Goal: Information Seeking & Learning: Check status

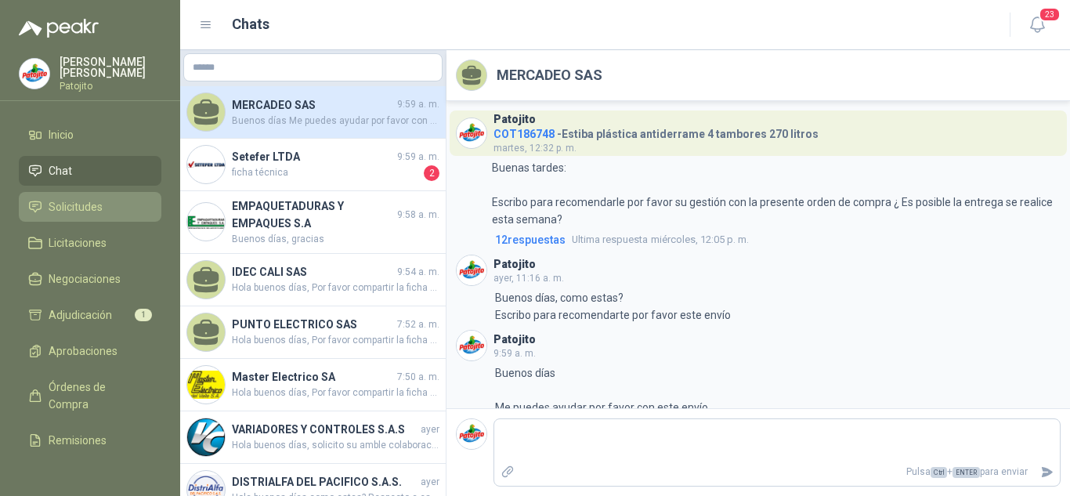
scroll to position [17, 0]
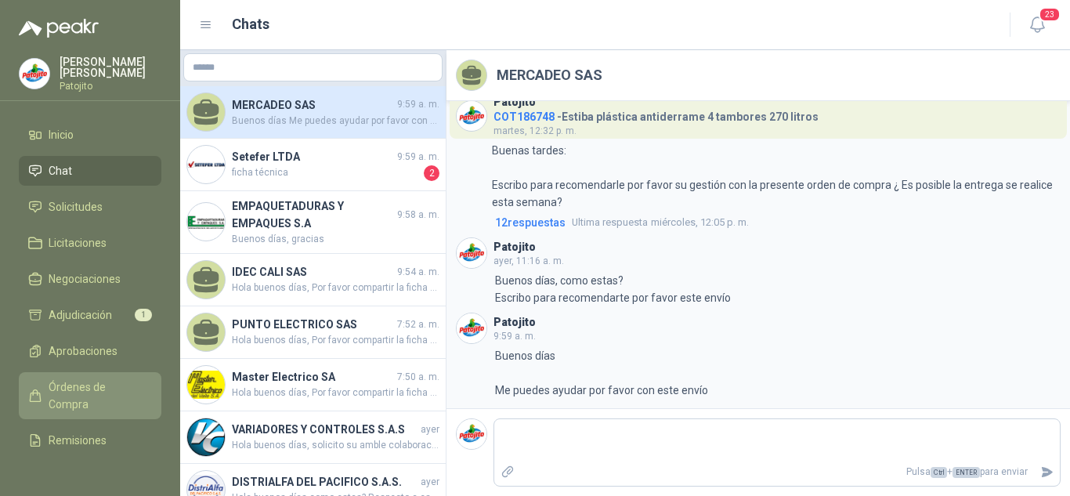
click at [105, 393] on span "Órdenes de Compra" at bounding box center [98, 395] width 98 height 34
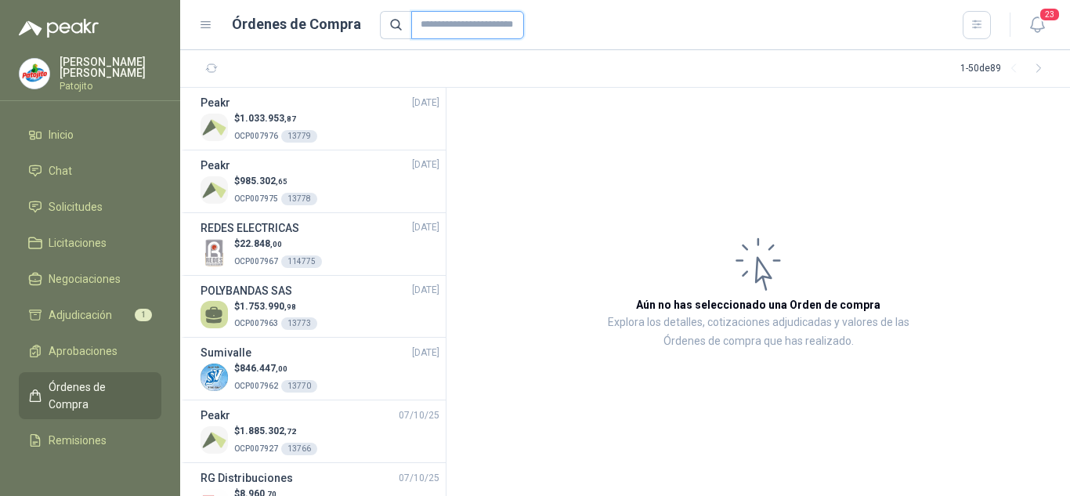
click at [489, 18] on input "text" at bounding box center [467, 25] width 113 height 28
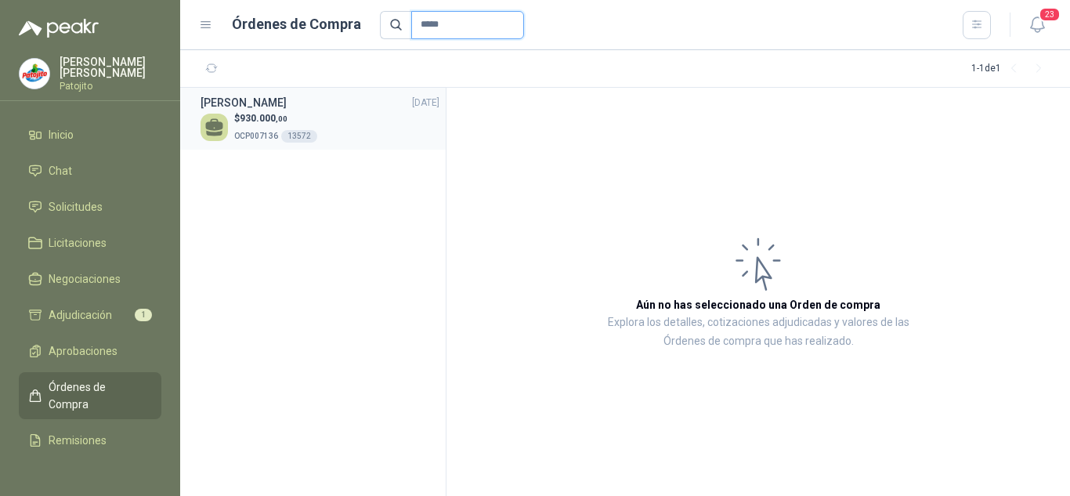
type input "*****"
click at [363, 107] on div "[PERSON_NAME] [DATE]" at bounding box center [319, 102] width 239 height 17
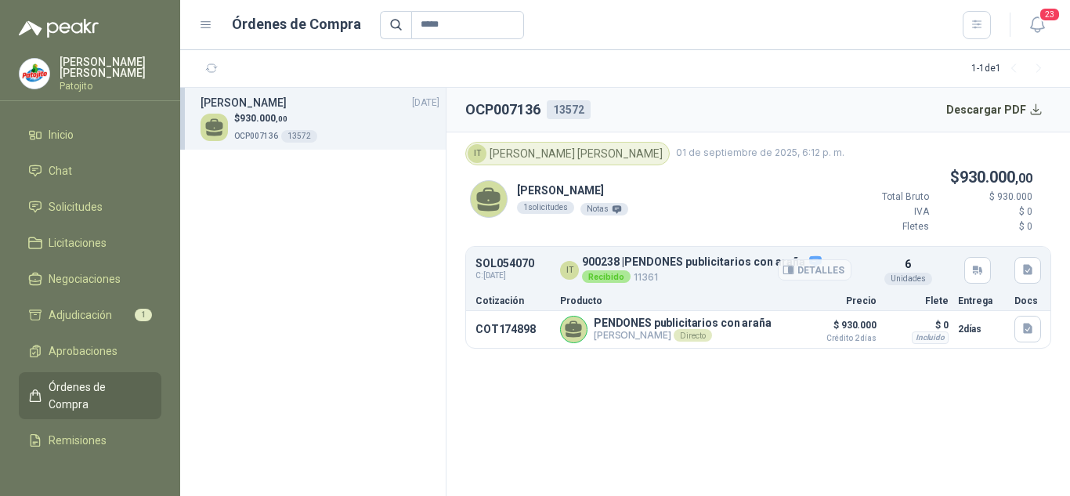
click at [585, 265] on p "900238 | PENDONES publicitarios con [PERSON_NAME]" at bounding box center [702, 261] width 240 height 14
copy p "900238"
drag, startPoint x: 81, startPoint y: 208, endPoint x: 98, endPoint y: 205, distance: 17.5
click at [81, 208] on span "Solicitudes" at bounding box center [76, 206] width 54 height 17
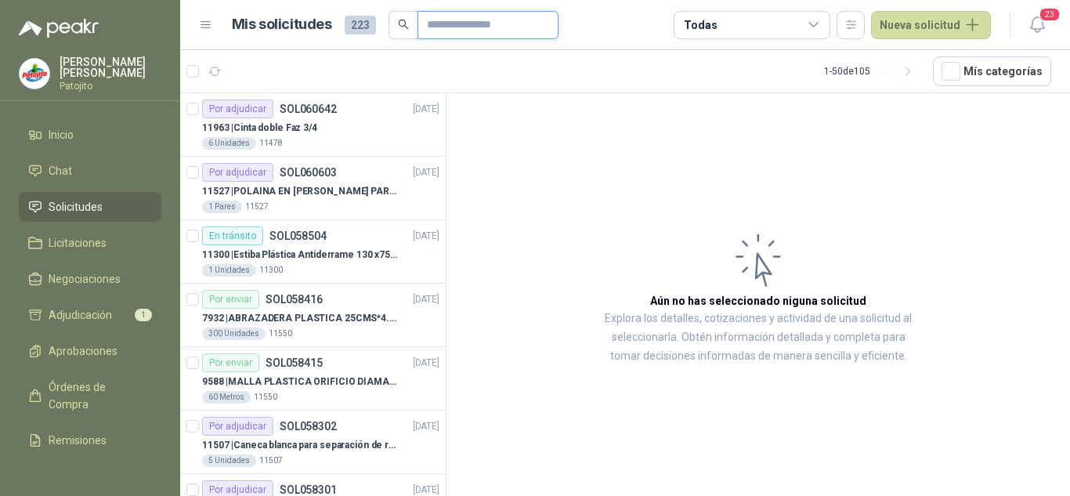
click at [454, 27] on input "text" at bounding box center [482, 25] width 110 height 27
paste input "******"
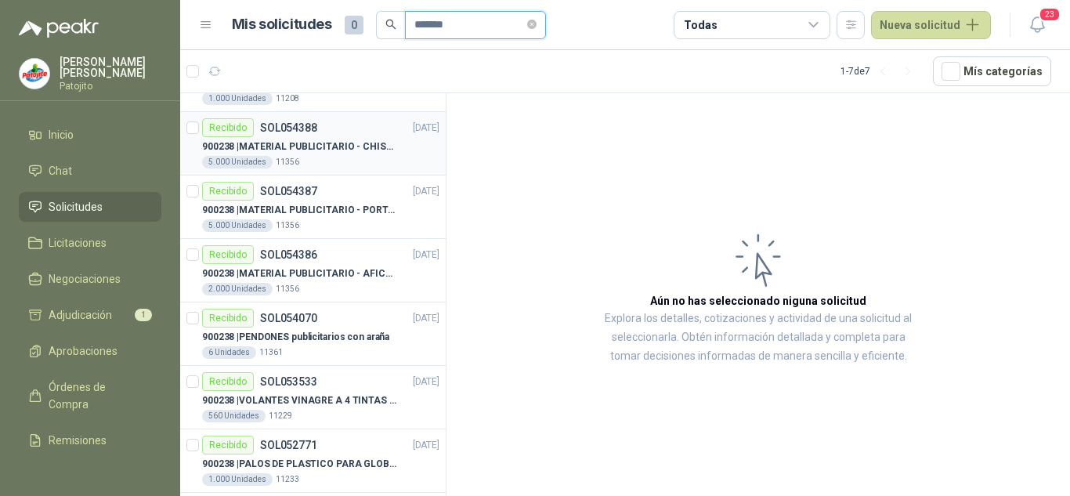
scroll to position [58, 0]
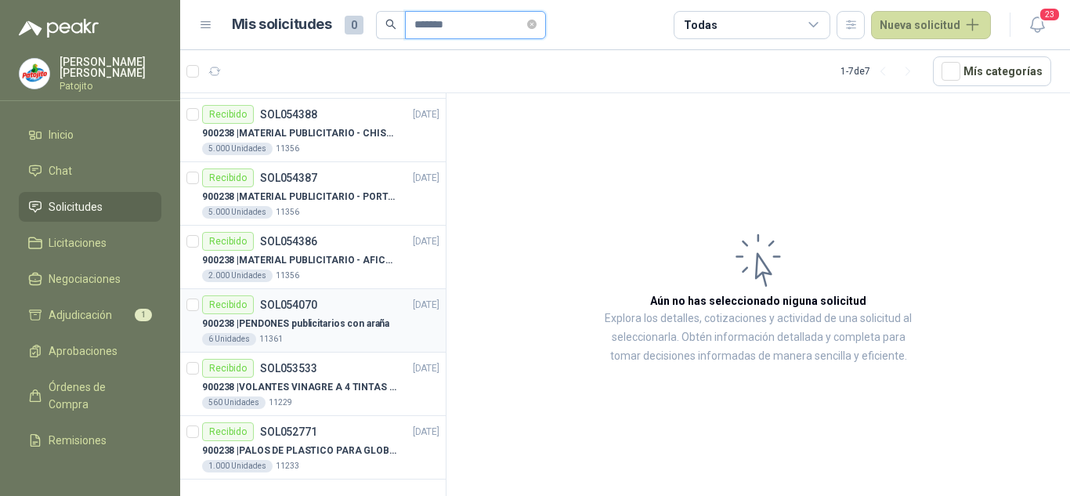
type input "******"
click at [316, 319] on p "900238 | PENDONES publicitarios con [PERSON_NAME]" at bounding box center [295, 323] width 187 height 15
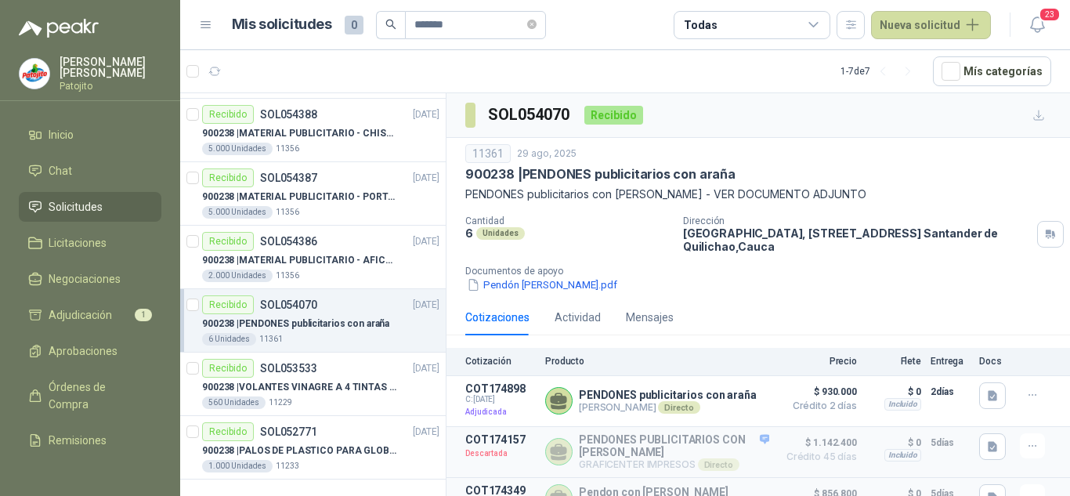
scroll to position [21, 0]
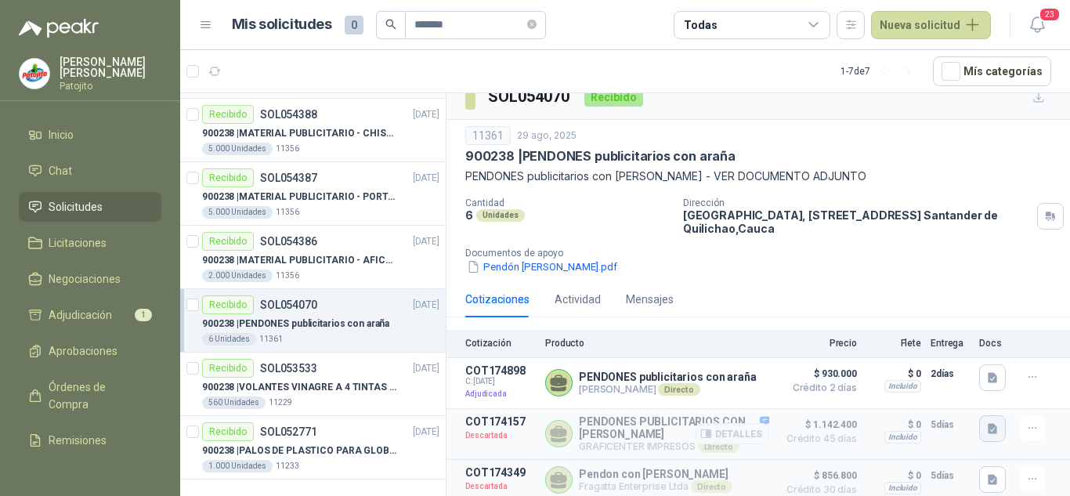
click at [987, 431] on icon "button" at bounding box center [991, 428] width 9 height 10
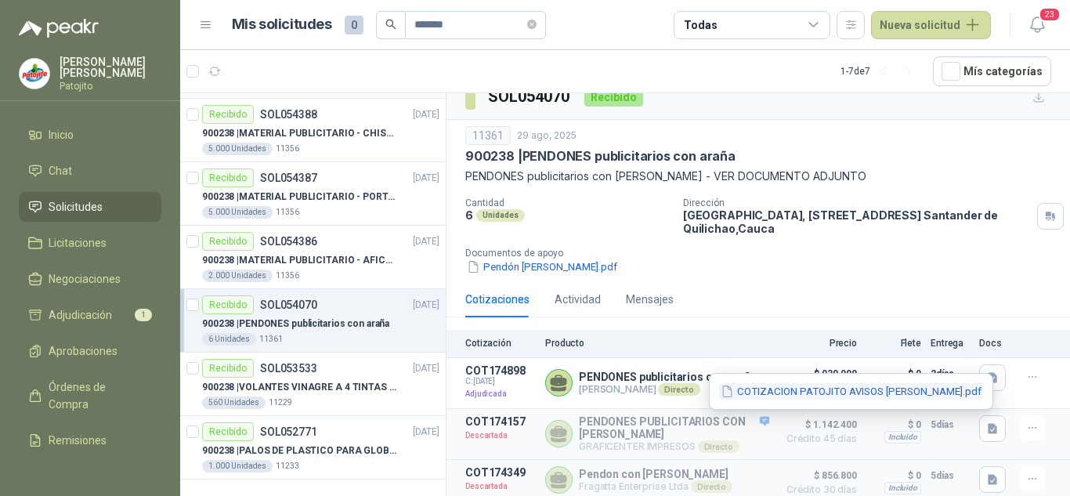
click at [934, 389] on button "COTIZACION PATOJITO AVISOS [PERSON_NAME].pdf" at bounding box center [851, 391] width 264 height 16
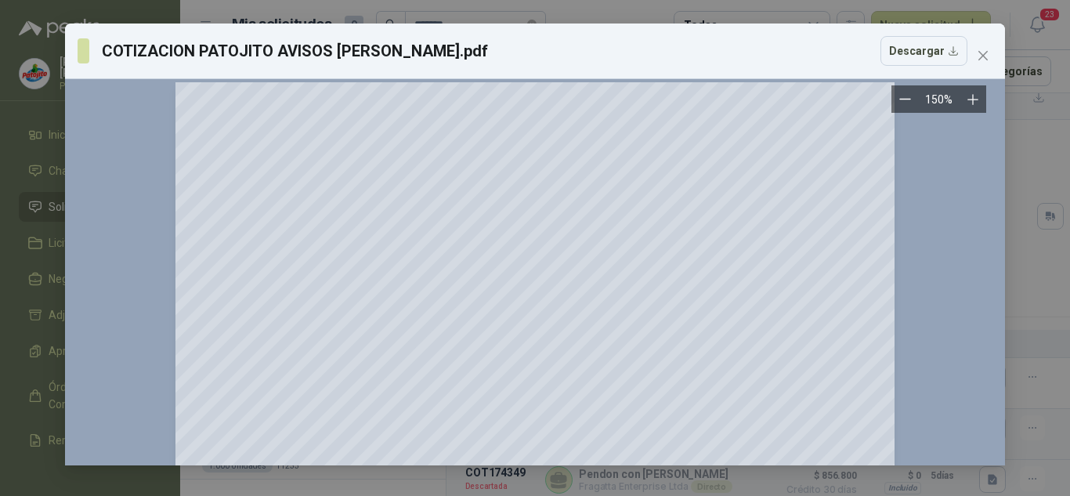
scroll to position [0, 0]
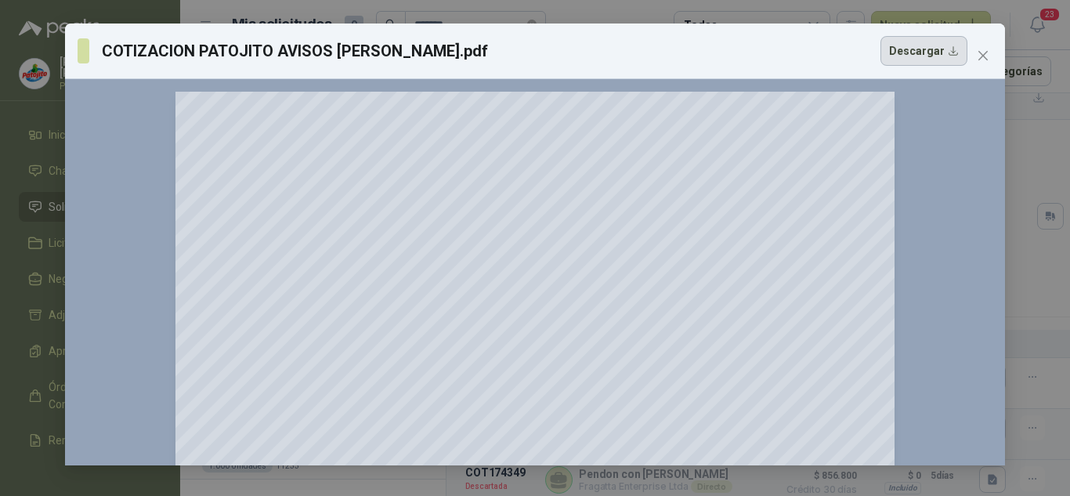
click at [898, 60] on button "Descargar" at bounding box center [923, 51] width 87 height 30
click at [982, 49] on button "Close" at bounding box center [982, 55] width 25 height 25
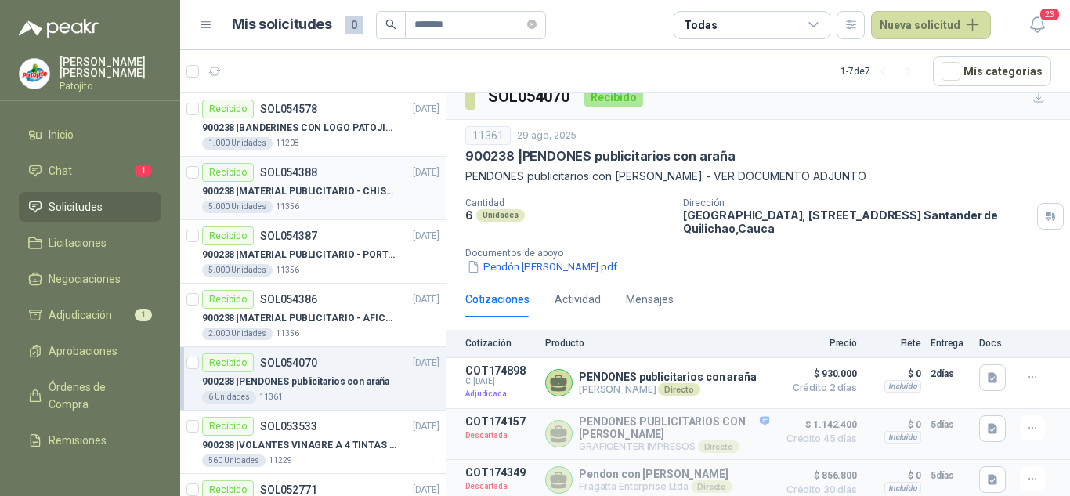
scroll to position [58, 0]
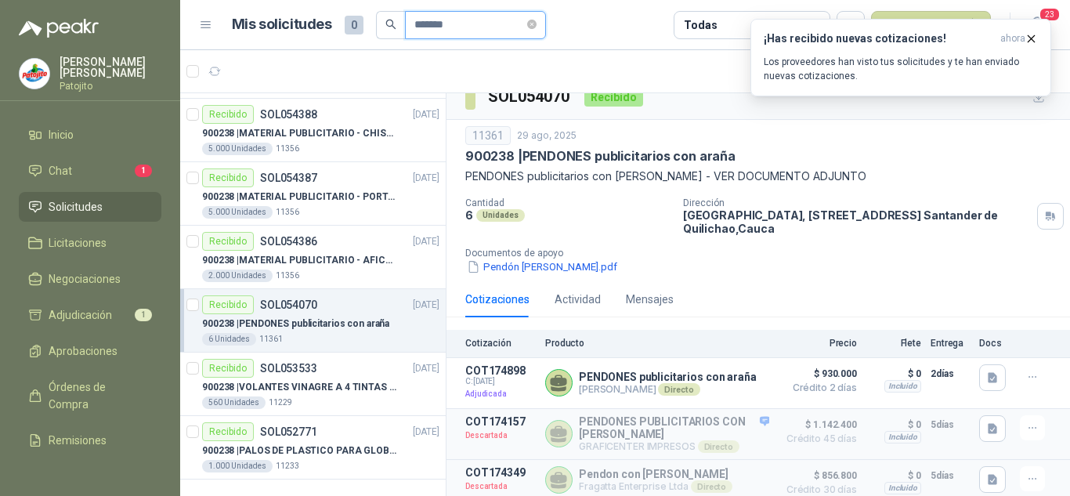
click at [446, 24] on input "******" at bounding box center [469, 25] width 110 height 27
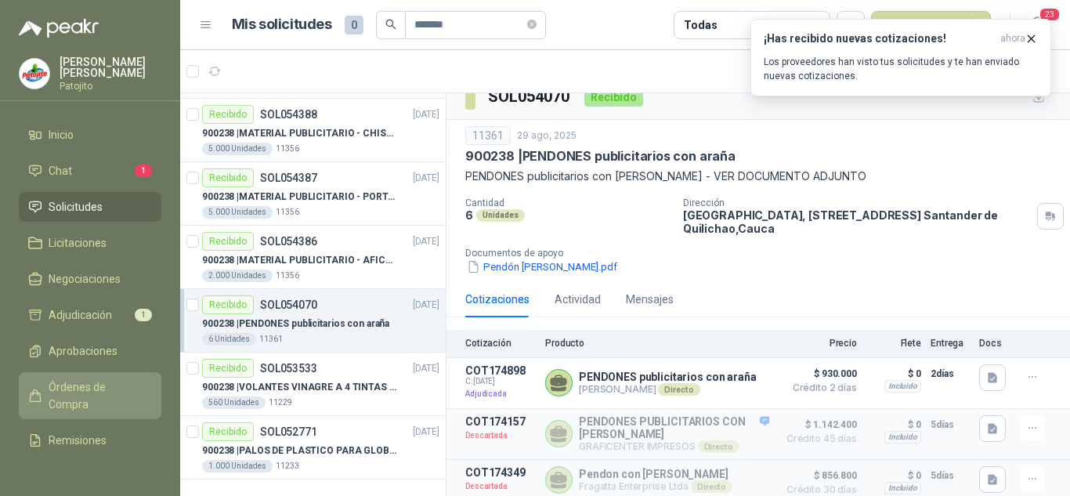
click at [73, 387] on span "Órdenes de Compra" at bounding box center [98, 395] width 98 height 34
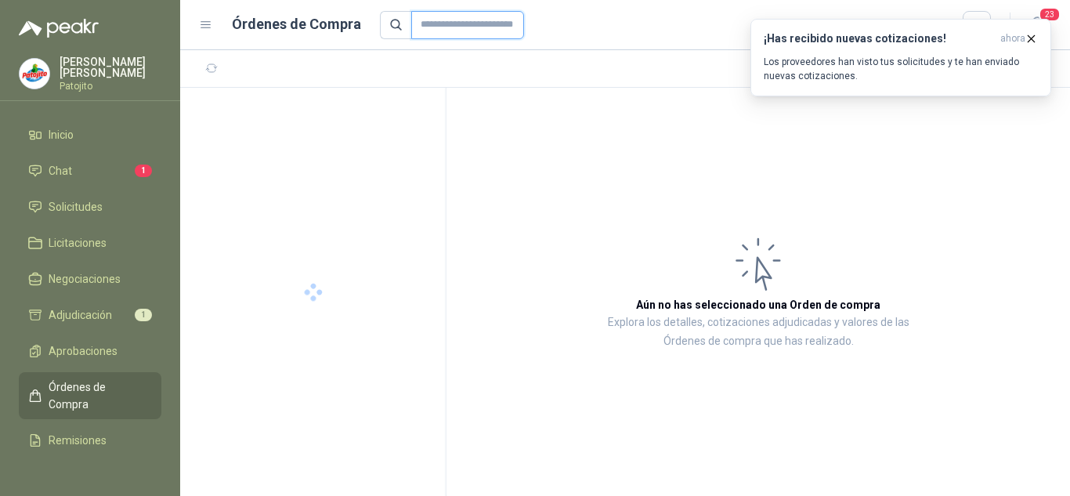
click at [451, 23] on input "text" at bounding box center [467, 25] width 113 height 28
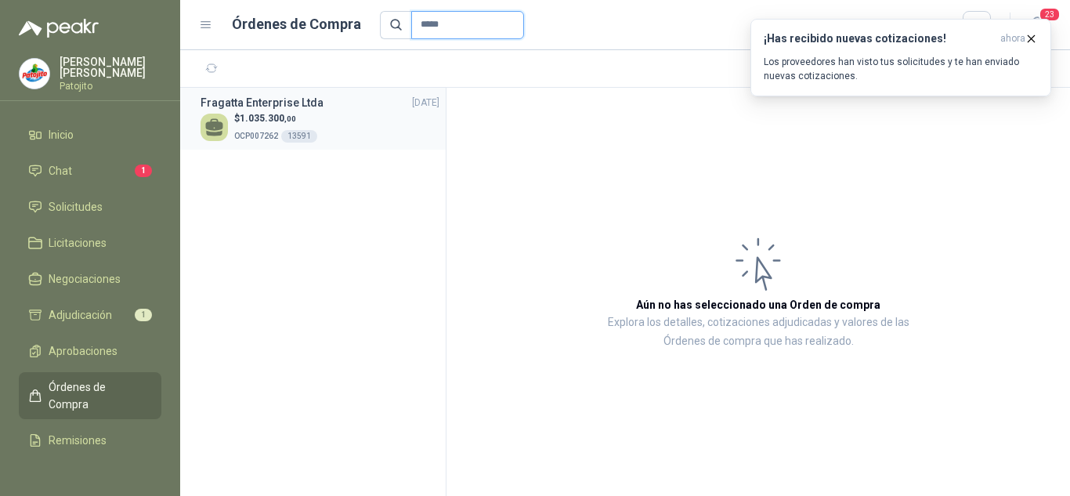
type input "*****"
click at [359, 121] on div "$ 1.035.300 ,00 OCP007262 13591" at bounding box center [319, 127] width 239 height 32
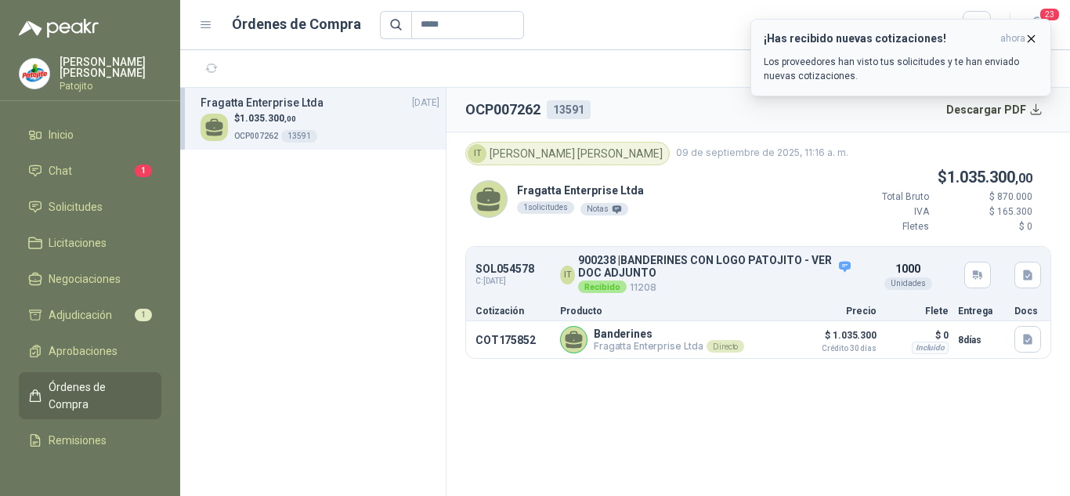
click at [1032, 40] on icon "button" at bounding box center [1031, 38] width 6 height 6
drag, startPoint x: 480, startPoint y: 21, endPoint x: 413, endPoint y: 15, distance: 66.8
click at [413, 15] on input "*****" at bounding box center [467, 25] width 113 height 28
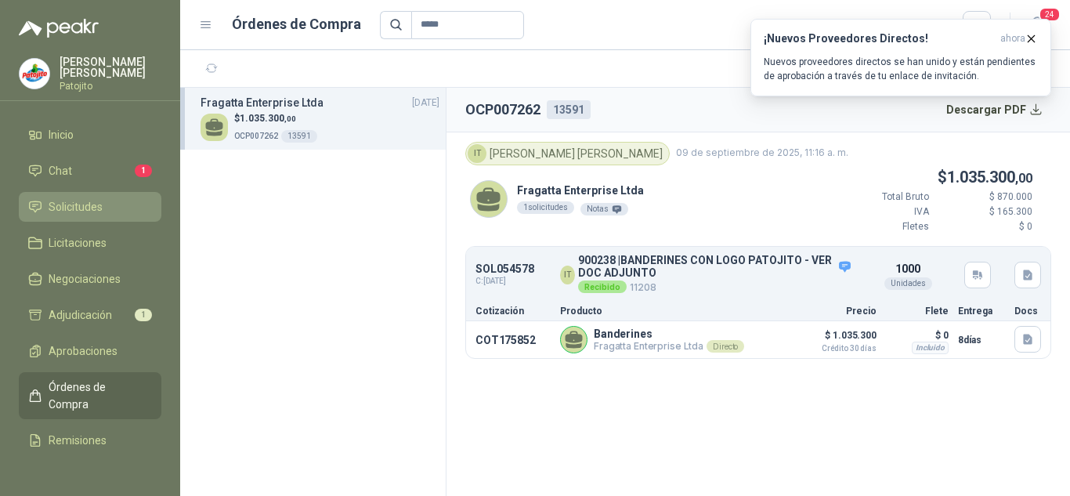
click at [91, 207] on span "Solicitudes" at bounding box center [76, 206] width 54 height 17
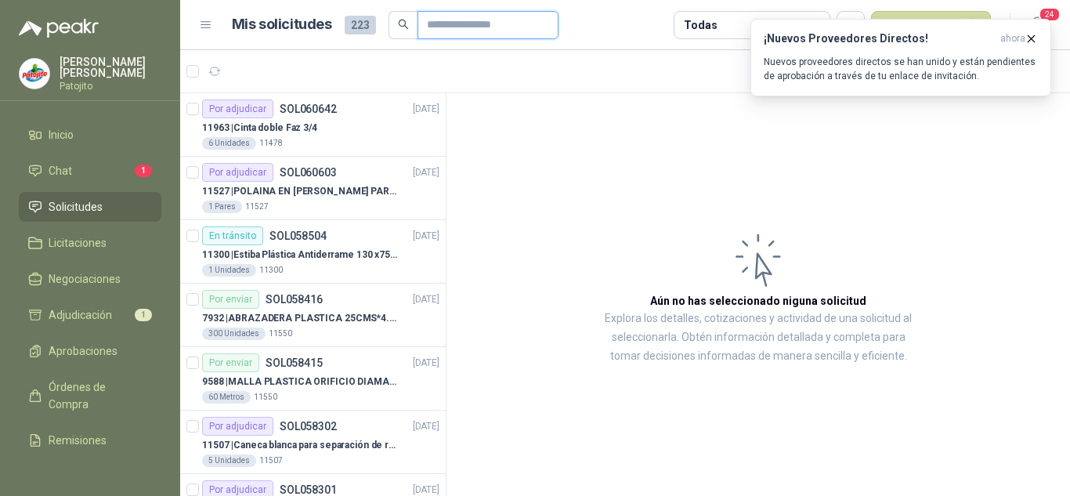
click at [497, 27] on input "text" at bounding box center [482, 25] width 110 height 27
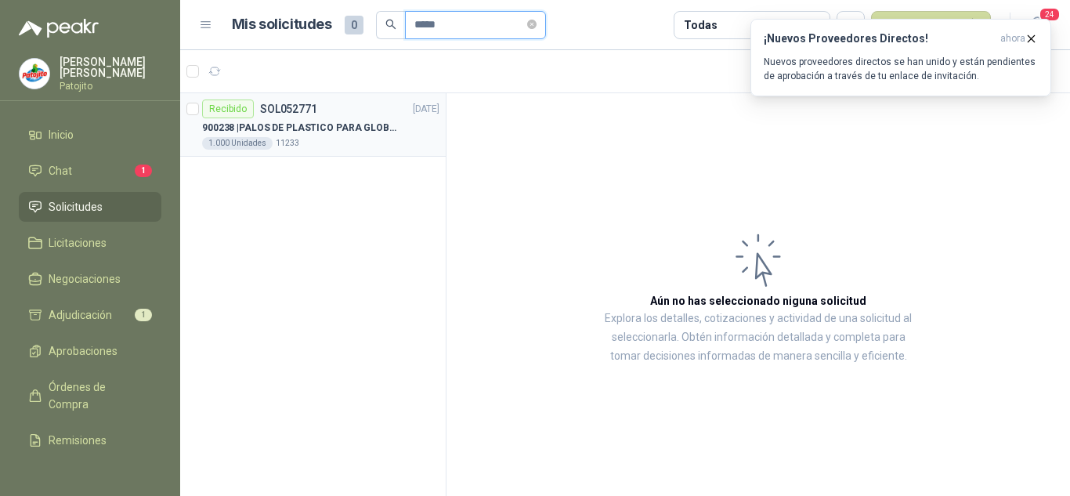
type input "*****"
click at [363, 133] on p "900238 | PALOS DE PLASTICO PARA GLOBOS" at bounding box center [299, 128] width 195 height 15
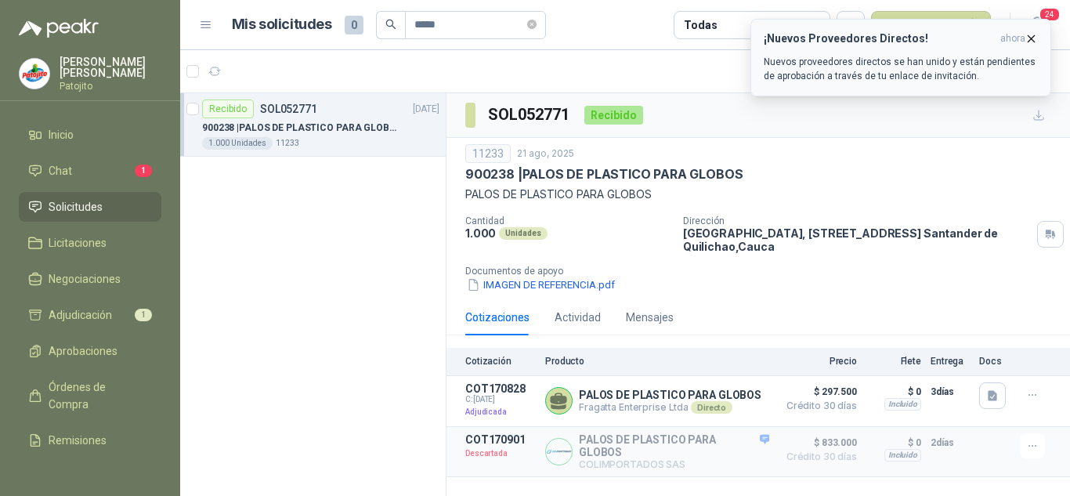
click at [1029, 33] on icon "button" at bounding box center [1030, 38] width 13 height 13
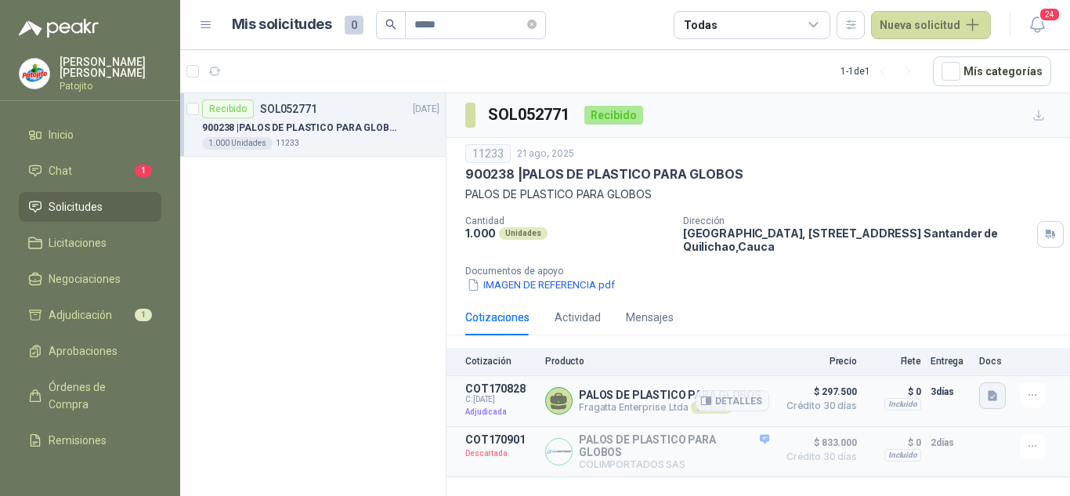
click at [989, 395] on icon "button" at bounding box center [991, 395] width 9 height 10
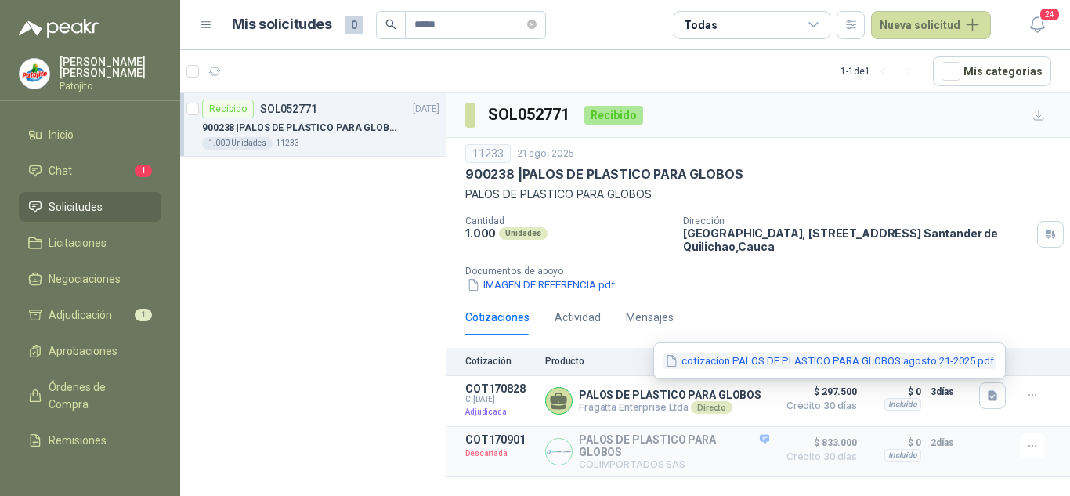
click at [867, 361] on button "cotizacion PALOS DE PLASTICO PARA GLOBOS agosto 21-2025.pdf" at bounding box center [829, 360] width 332 height 16
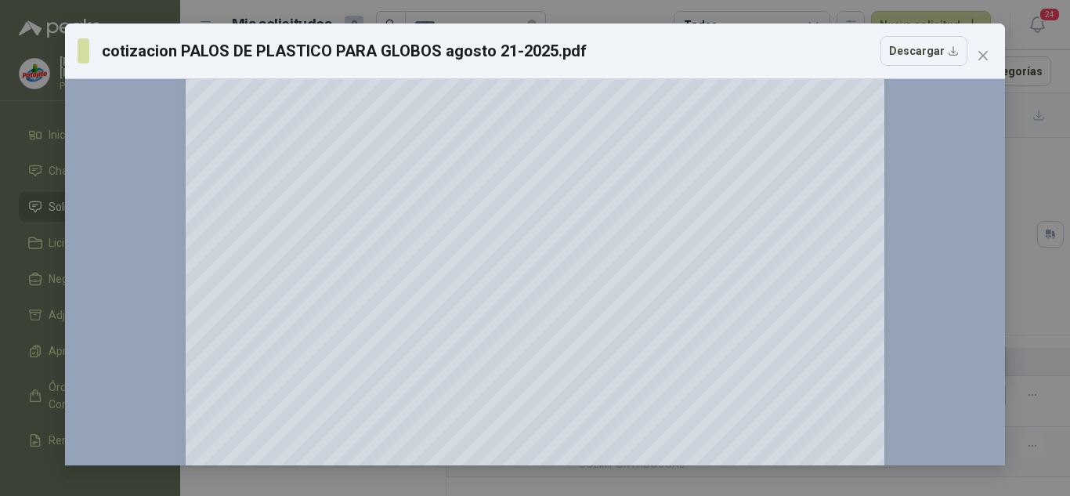
scroll to position [78, 0]
click at [975, 56] on span "Close" at bounding box center [982, 55] width 25 height 13
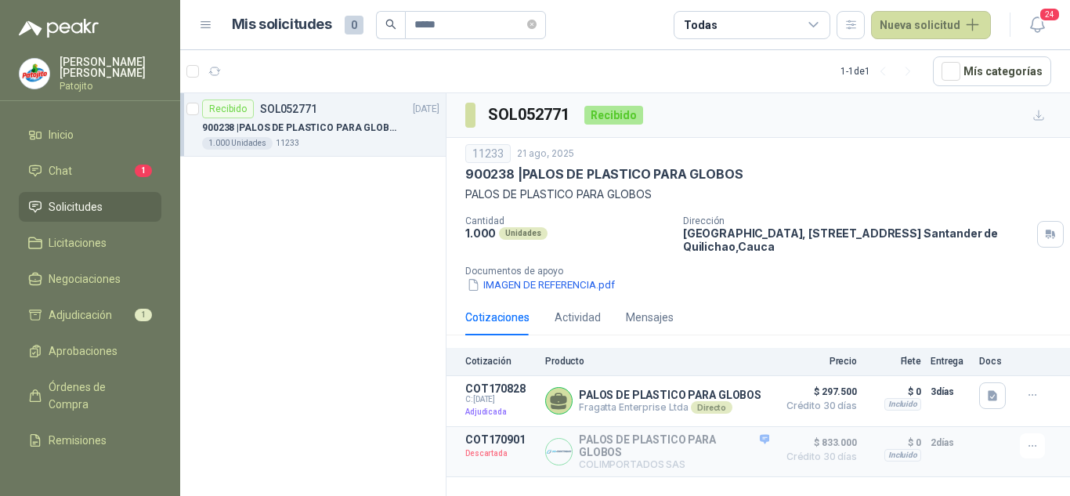
click at [493, 175] on p "900238 | PALOS DE PLASTICO PARA GLOBOS" at bounding box center [603, 174] width 277 height 16
copy p "900238"
click at [487, 152] on div "11233" at bounding box center [487, 153] width 45 height 19
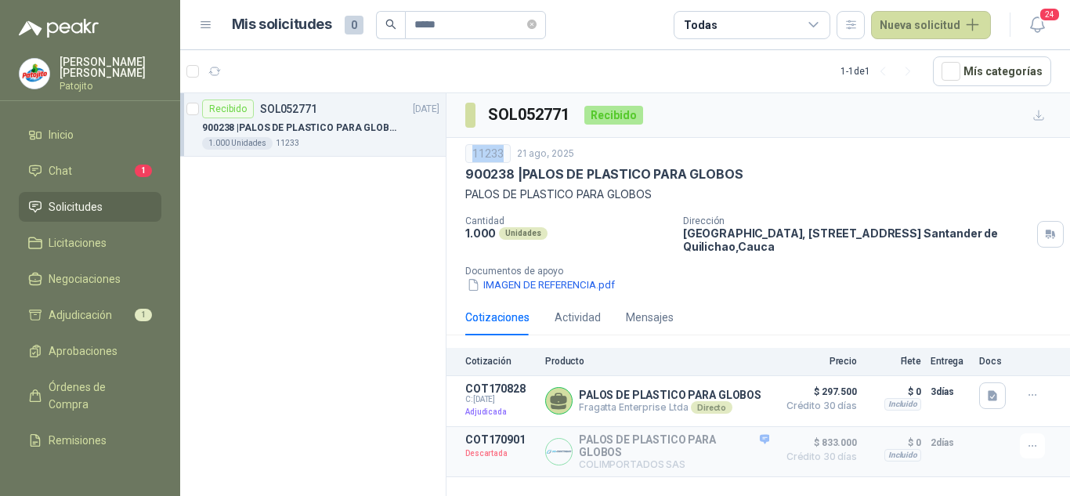
click at [343, 135] on p "900238 | PALOS DE PLASTICO PARA GLOBOS" at bounding box center [299, 128] width 195 height 15
click at [1042, 112] on icon "button" at bounding box center [1038, 115] width 13 height 13
click at [95, 379] on span "Órdenes de Compra" at bounding box center [98, 395] width 98 height 34
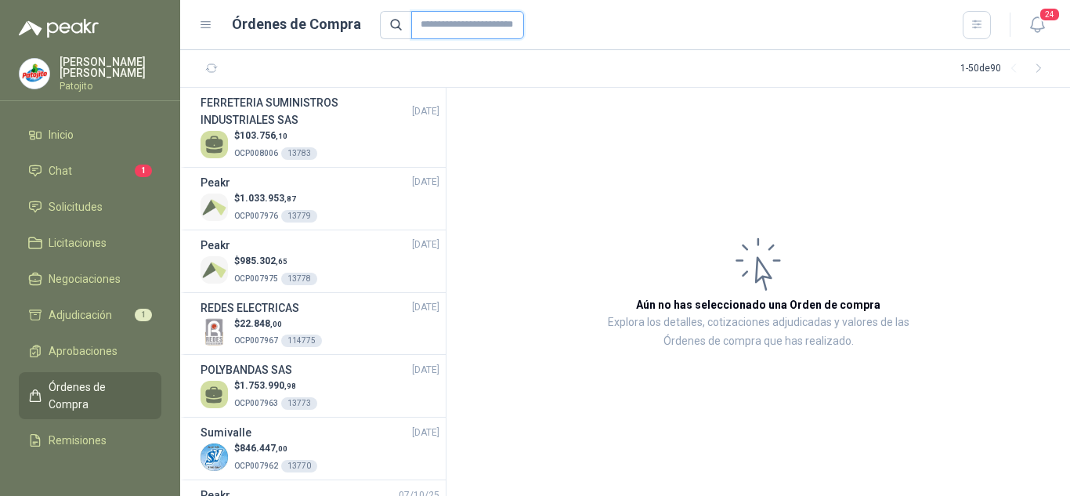
click at [459, 20] on input "text" at bounding box center [467, 25] width 113 height 28
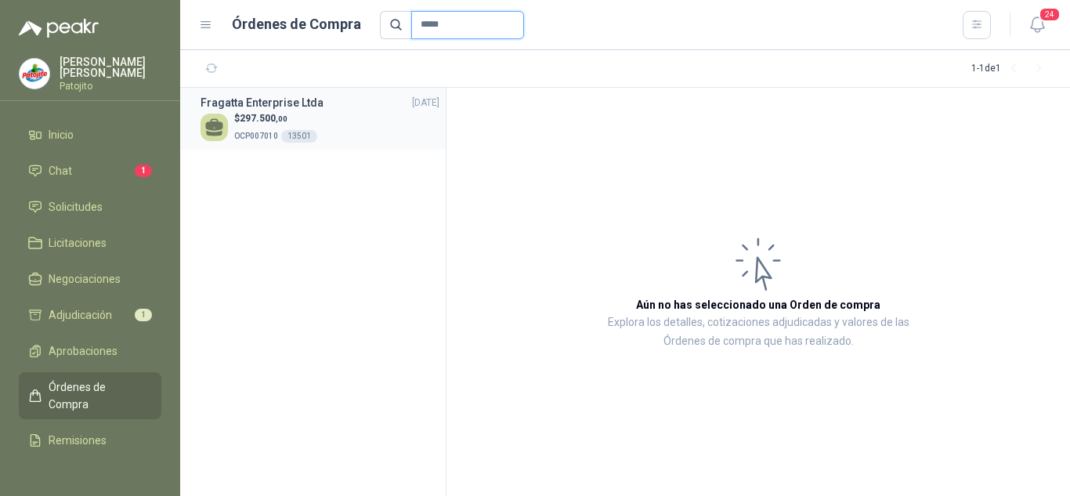
type input "*****"
click at [385, 124] on div "$ 297.500 ,00 OCP007010 13501" at bounding box center [319, 127] width 239 height 32
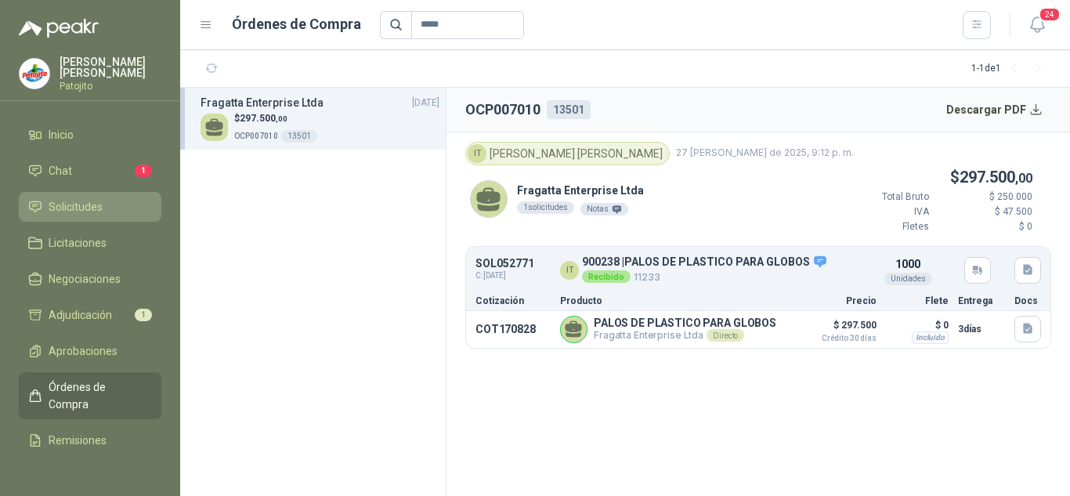
click at [81, 199] on span "Solicitudes" at bounding box center [76, 206] width 54 height 17
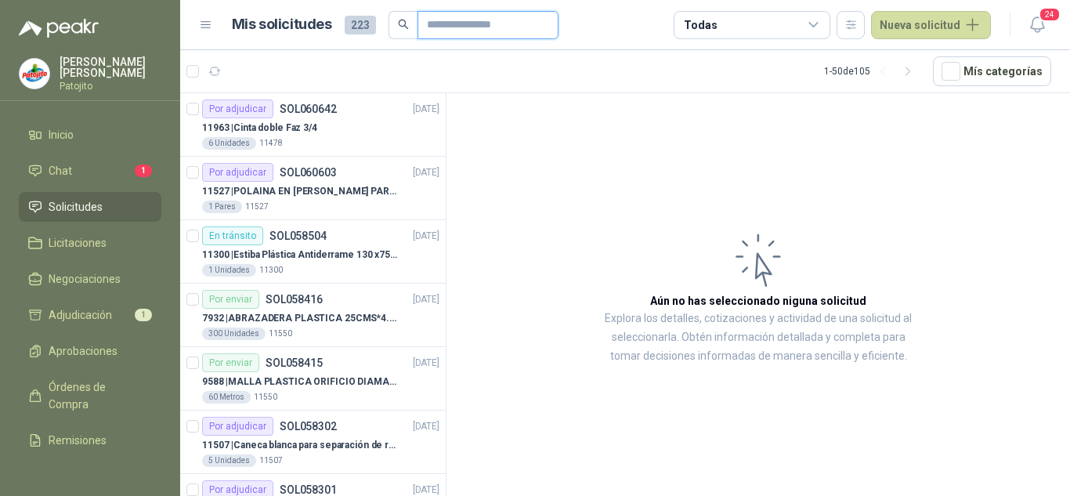
click at [438, 23] on input "text" at bounding box center [482, 25] width 110 height 27
type input "*****"
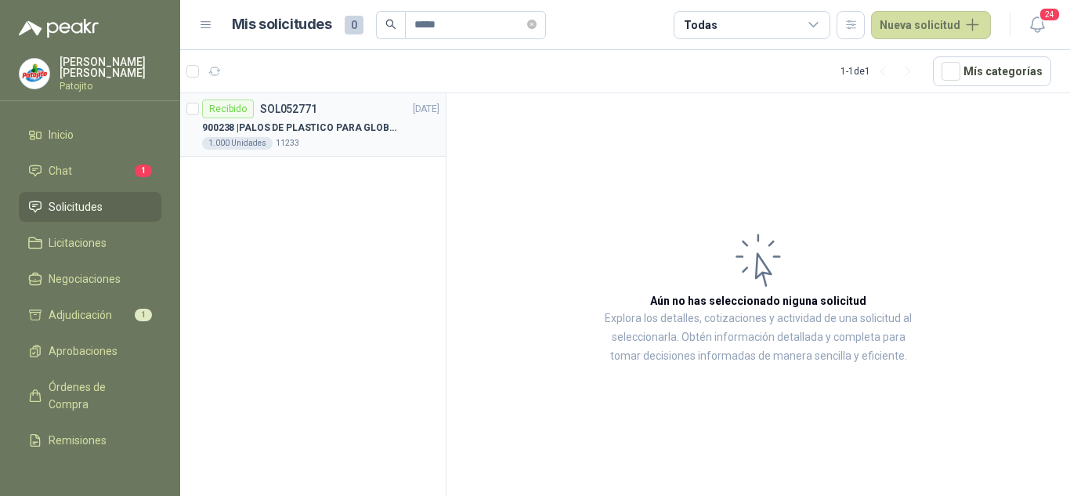
click at [318, 139] on div "1.000 Unidades 11233" at bounding box center [320, 143] width 237 height 13
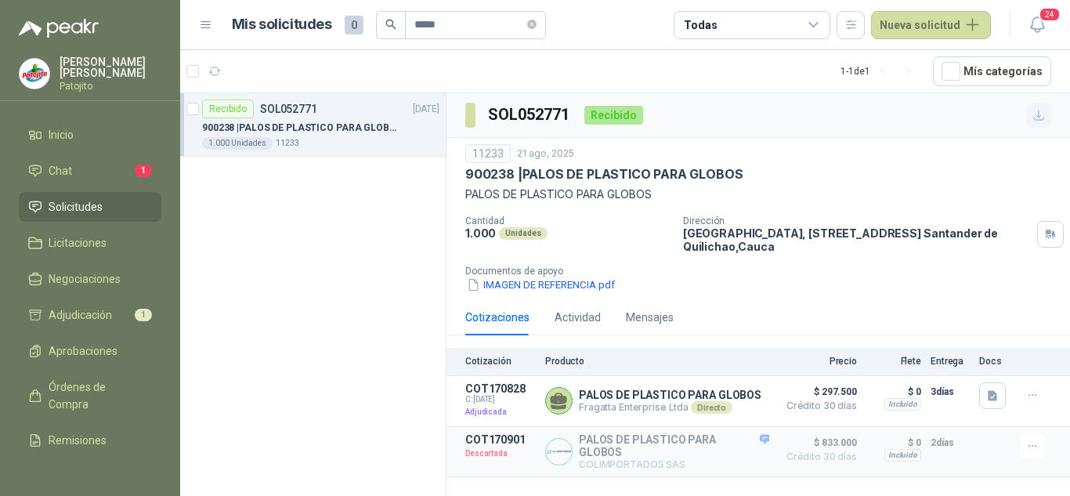
click at [1031, 103] on button "button" at bounding box center [1038, 115] width 25 height 25
click at [851, 28] on icon "button" at bounding box center [850, 24] width 9 height 8
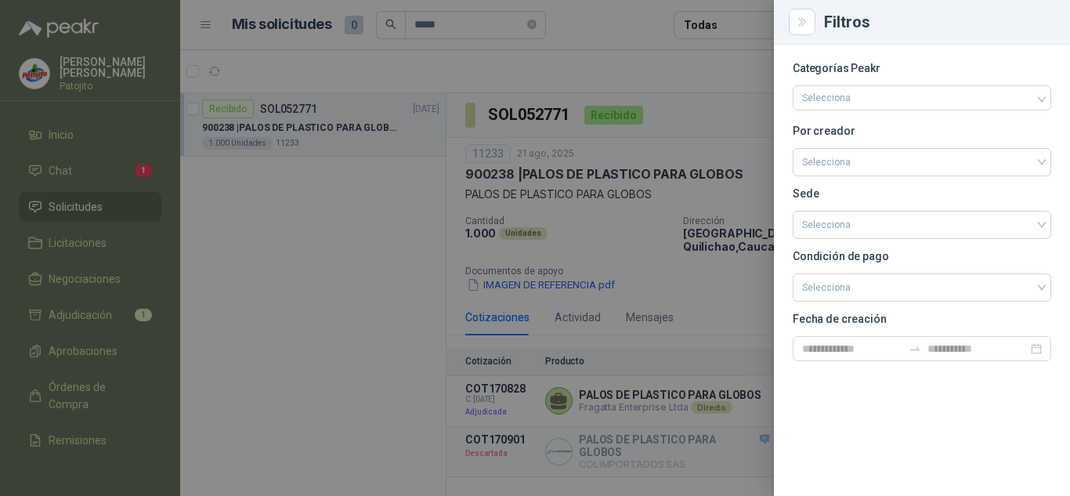
click at [232, 190] on div at bounding box center [535, 248] width 1070 height 496
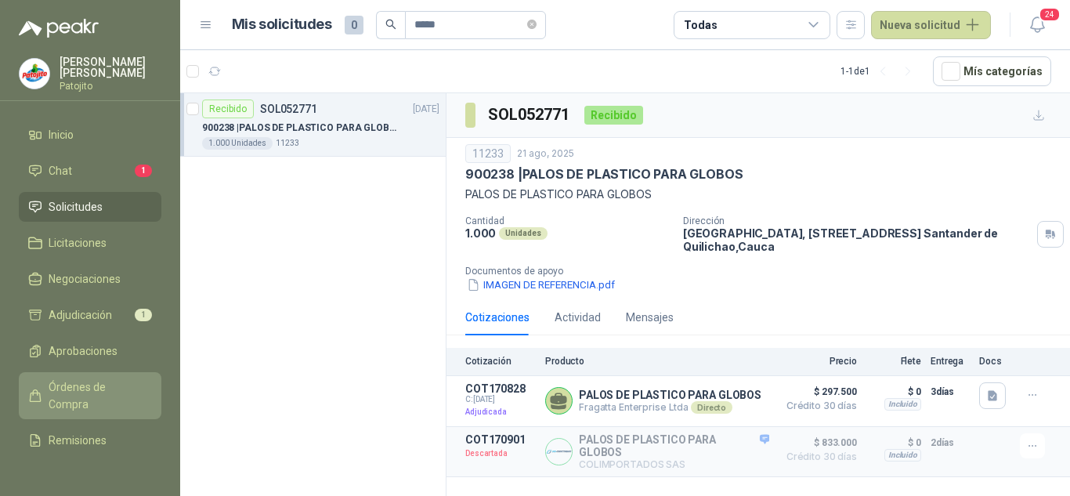
click at [73, 381] on span "Órdenes de Compra" at bounding box center [98, 395] width 98 height 34
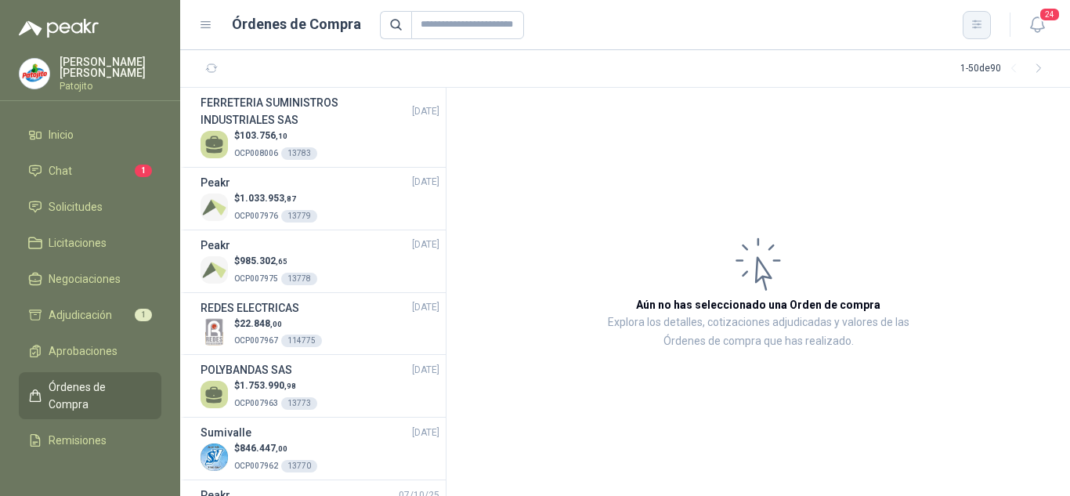
click at [967, 21] on button "button" at bounding box center [976, 25] width 28 height 28
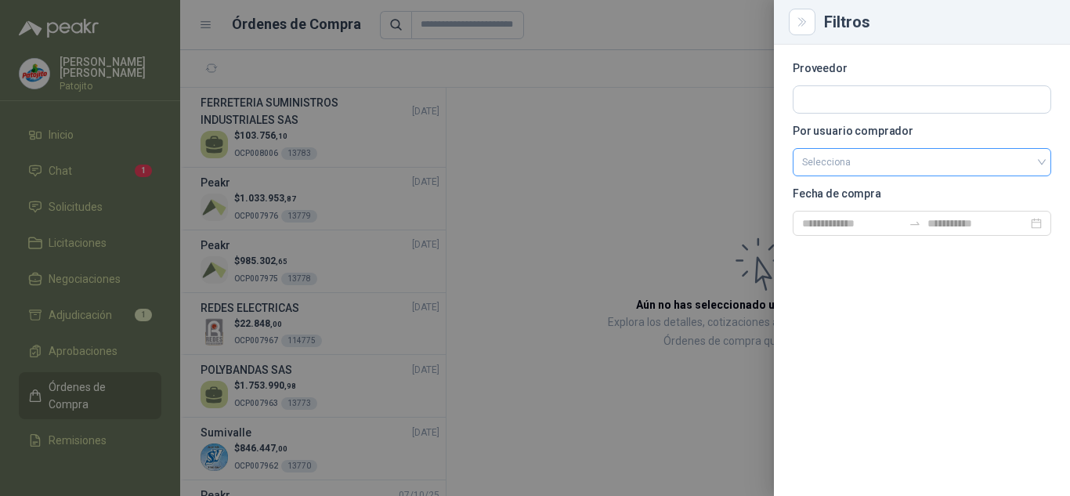
click at [854, 159] on input "search" at bounding box center [922, 160] width 240 height 23
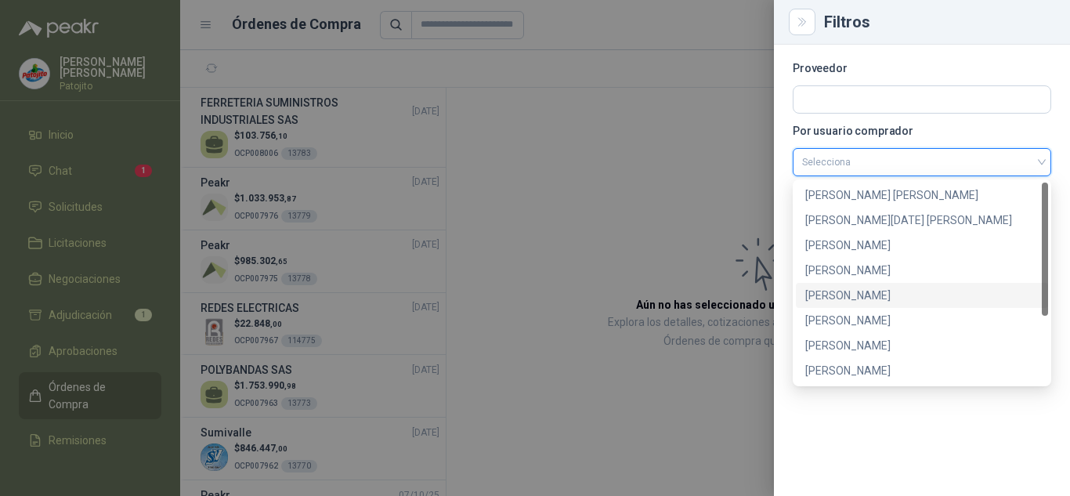
click at [842, 300] on div "[PERSON_NAME]" at bounding box center [921, 295] width 233 height 17
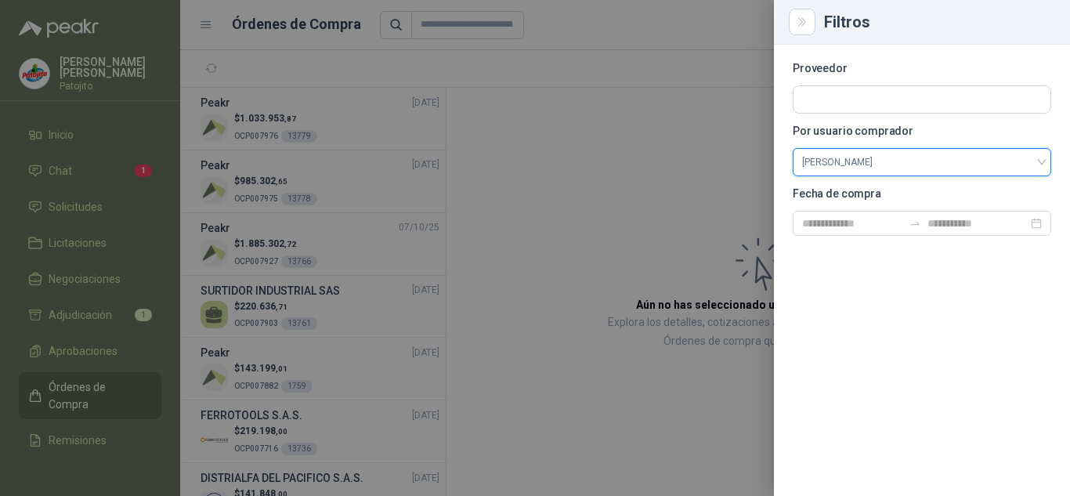
click at [521, 161] on div at bounding box center [535, 248] width 1070 height 496
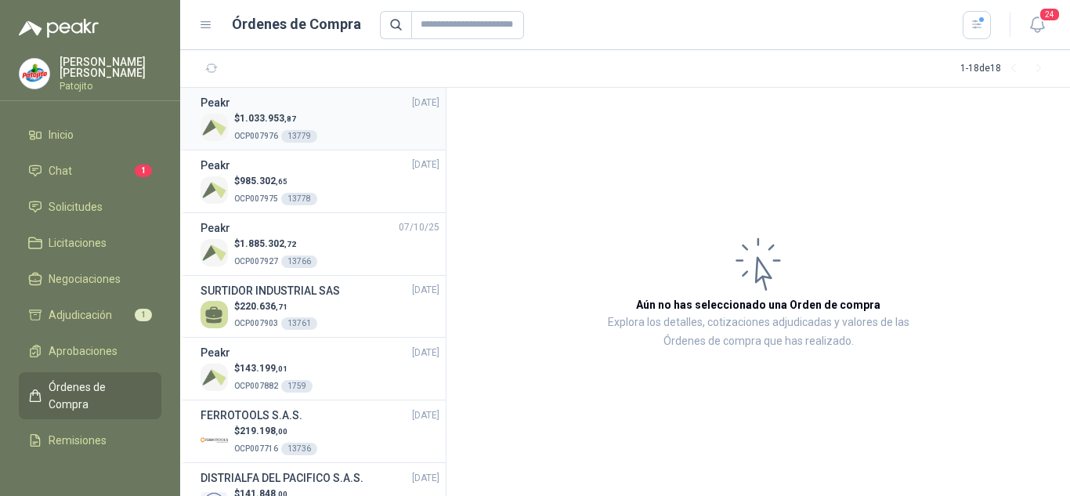
click at [353, 134] on div "$ 1.033.953 ,87 OCP007976 13779" at bounding box center [319, 127] width 239 height 32
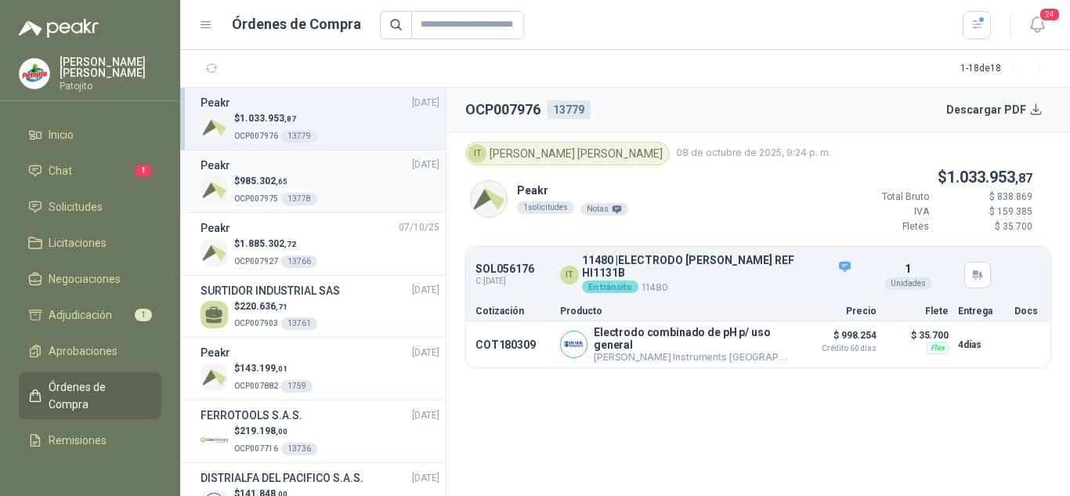
click at [340, 175] on div "$ 985.302 ,65 OCP007975 13778" at bounding box center [319, 190] width 239 height 32
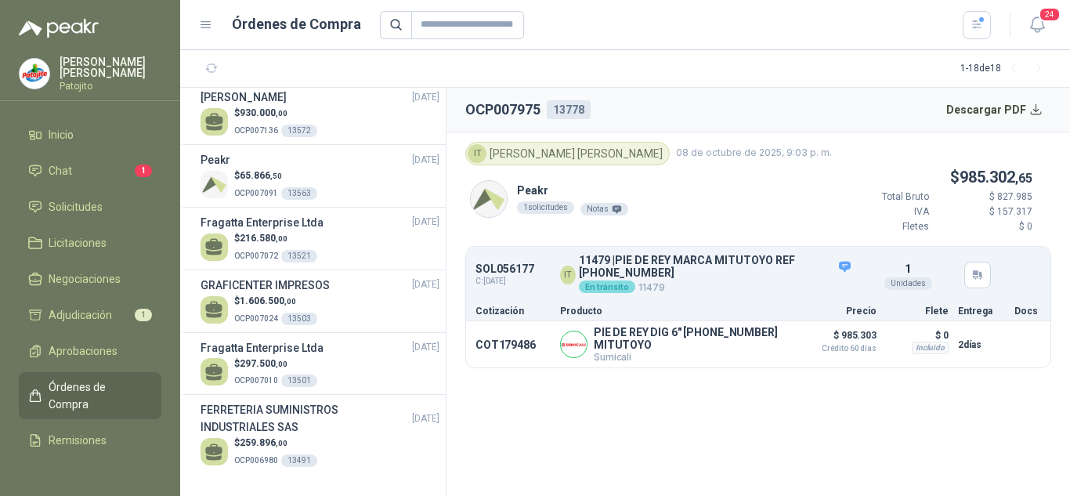
scroll to position [790, 0]
click at [311, 441] on p "$ 259.896 ,00" at bounding box center [275, 442] width 83 height 15
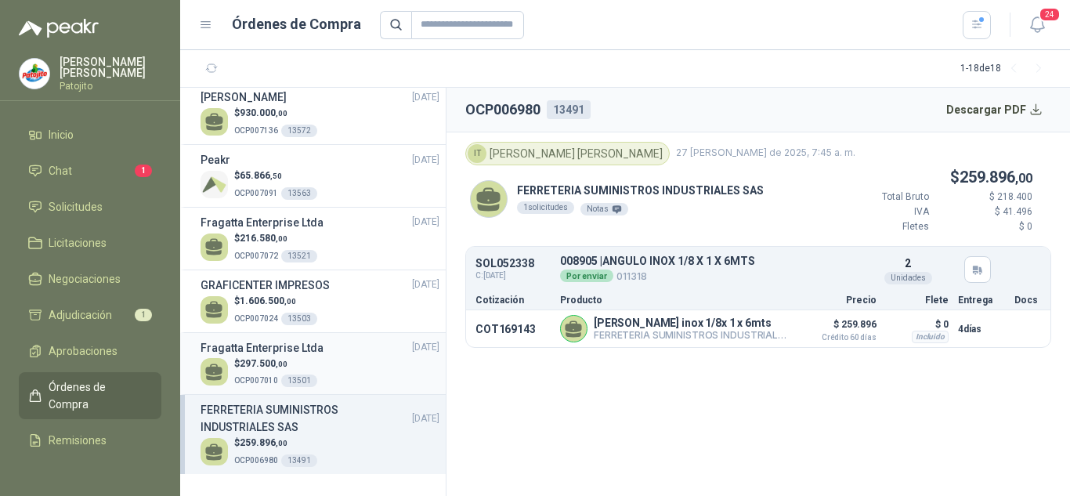
click at [316, 362] on div "$ 297.500 ,00 OCP007010 13501" at bounding box center [319, 372] width 239 height 32
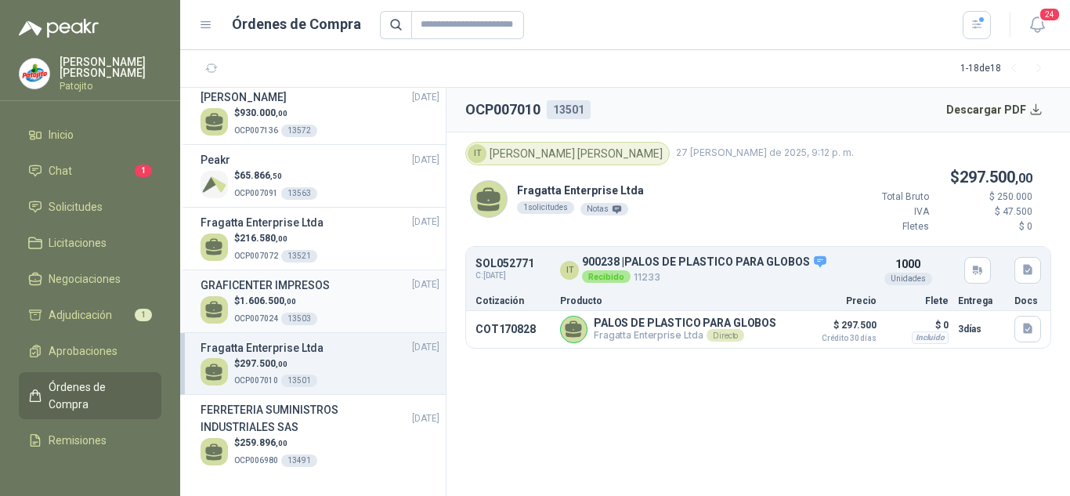
click at [329, 317] on div "$ 1.606.500 ,00 OCP007024 13503" at bounding box center [319, 310] width 239 height 32
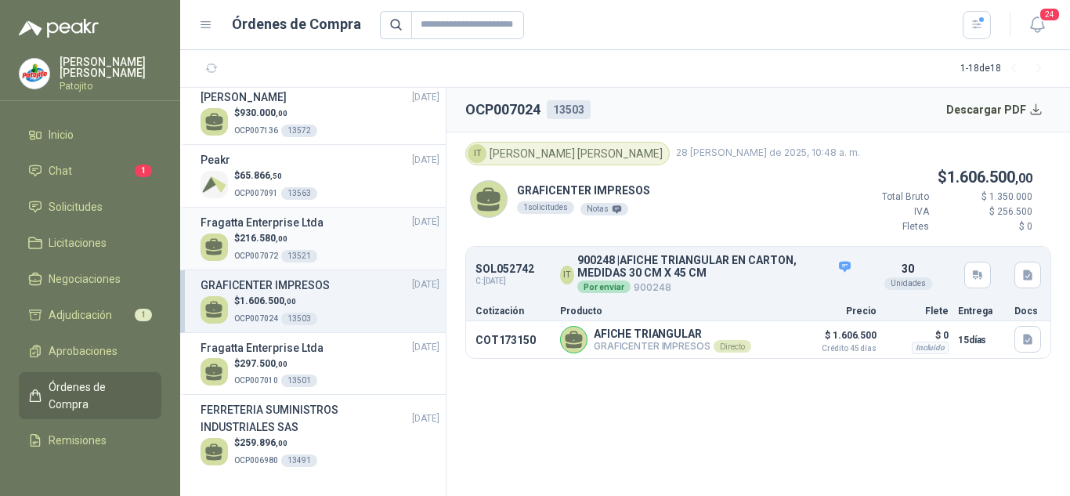
click at [333, 250] on div "$ 216.580 ,00 OCP007072 13521" at bounding box center [319, 247] width 239 height 32
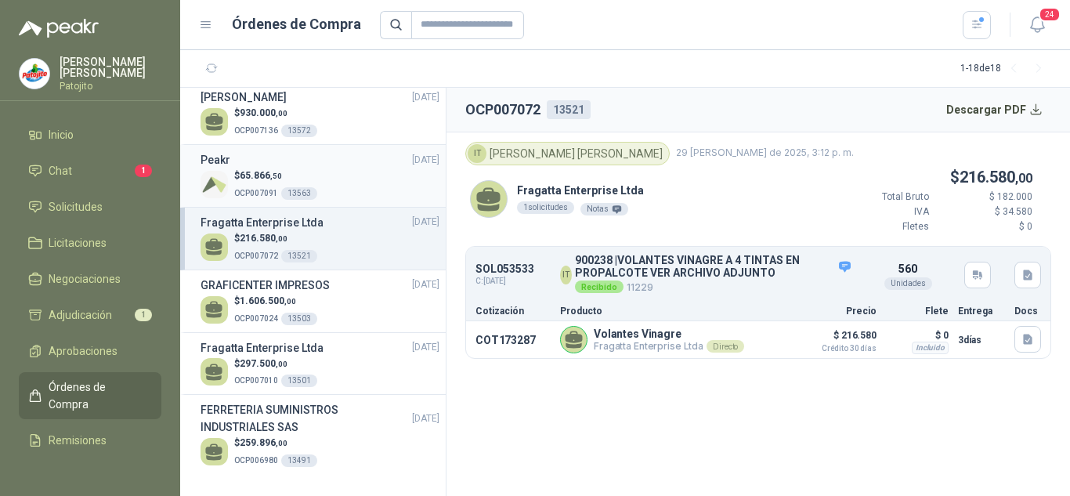
click at [270, 189] on span "OCP007091" at bounding box center [256, 193] width 44 height 9
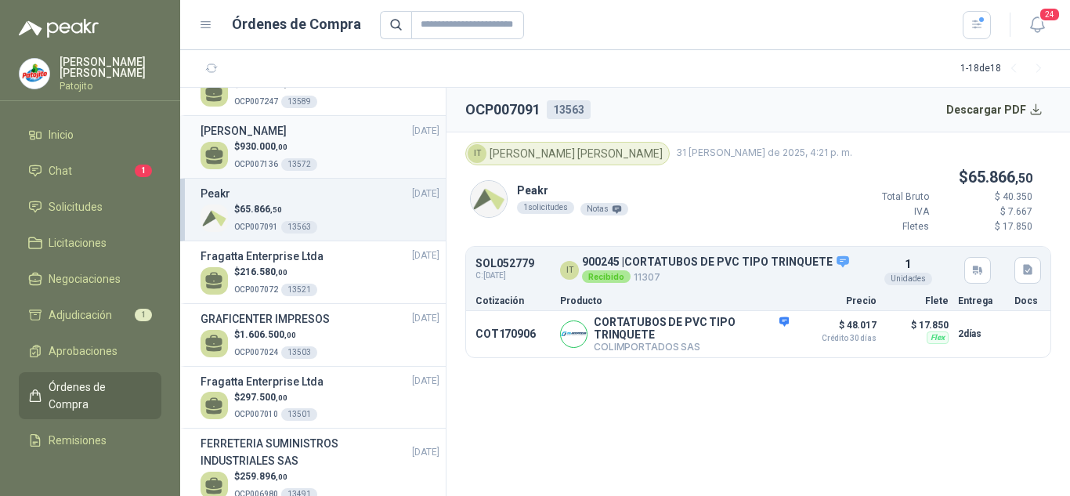
scroll to position [712, 0]
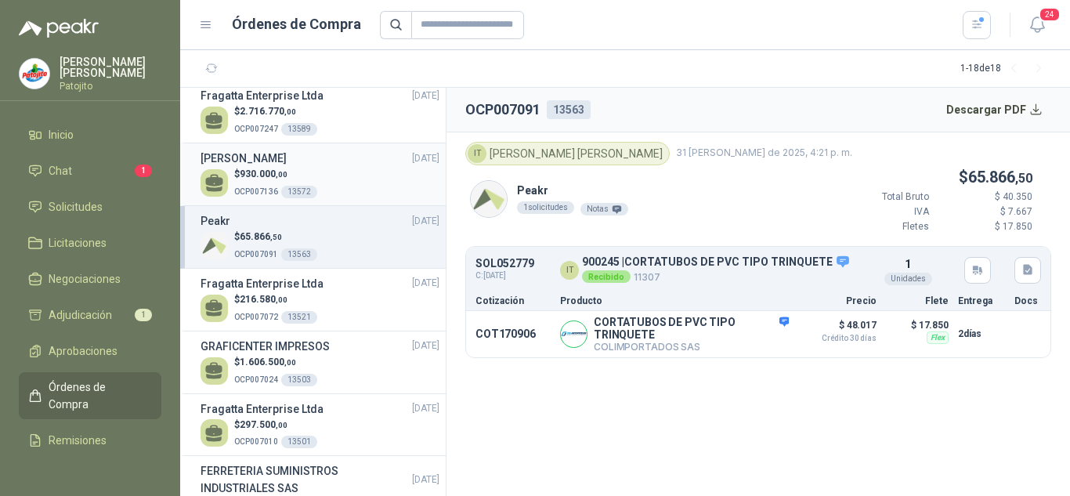
click at [337, 167] on div "[PERSON_NAME] [DATE]" at bounding box center [319, 158] width 239 height 17
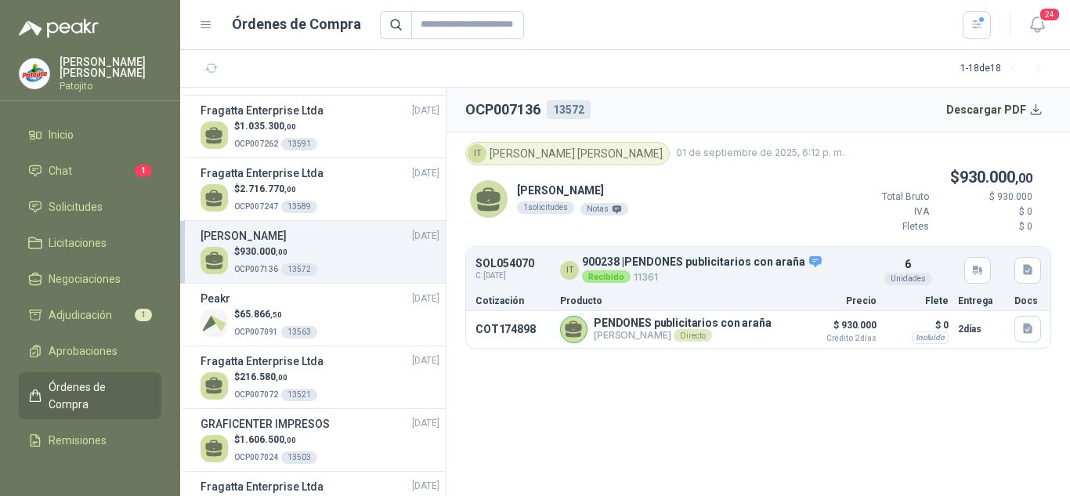
scroll to position [633, 0]
click at [330, 182] on div "Fragatta Enterprise Ltda [DATE]" at bounding box center [319, 173] width 239 height 17
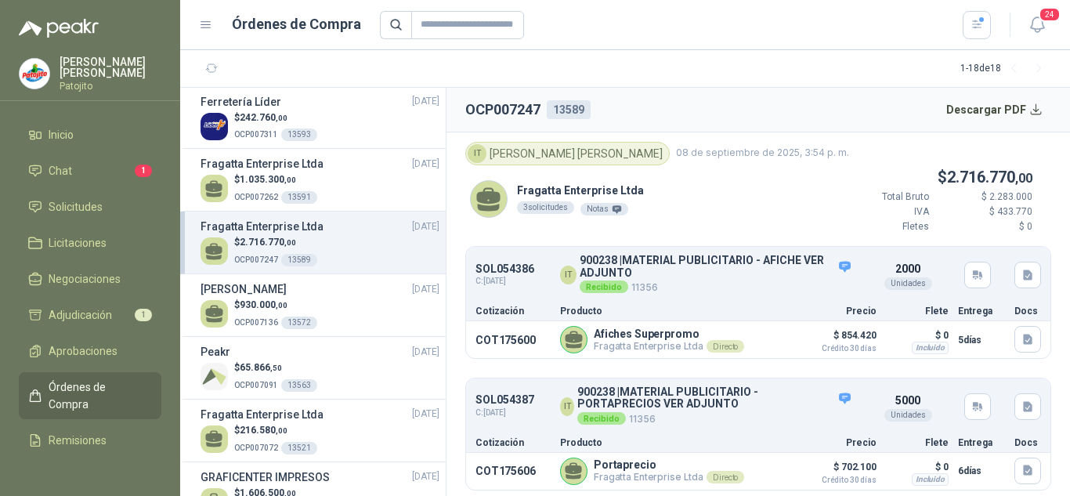
scroll to position [555, 0]
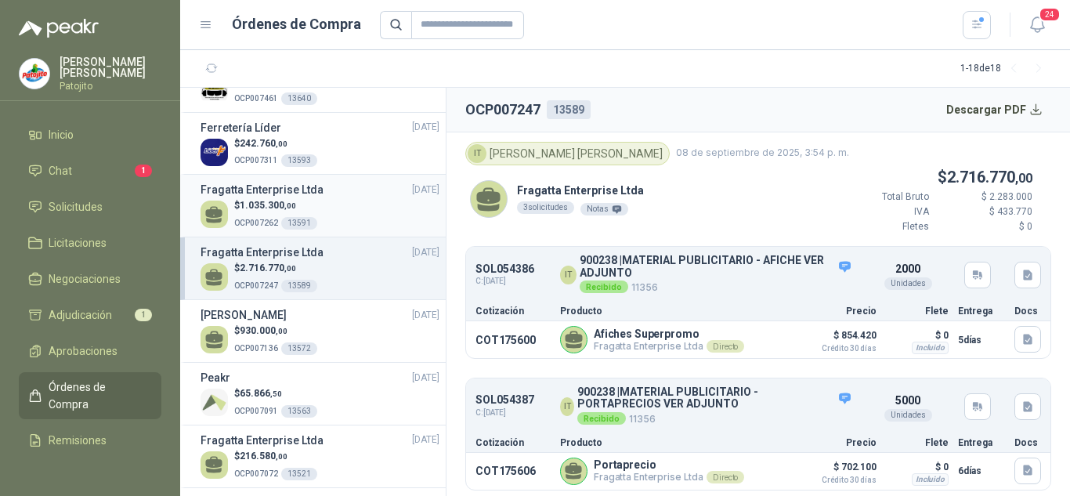
click at [335, 220] on div "$ 1.035.300 ,00 OCP007262 13591" at bounding box center [319, 214] width 239 height 32
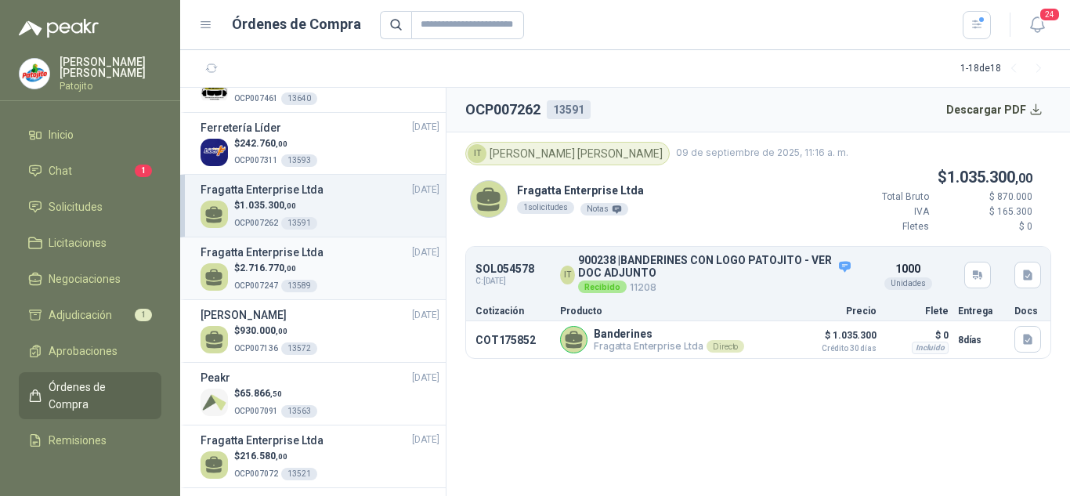
click at [337, 261] on div "Fragatta Enterprise Ltda [DATE]" at bounding box center [319, 252] width 239 height 17
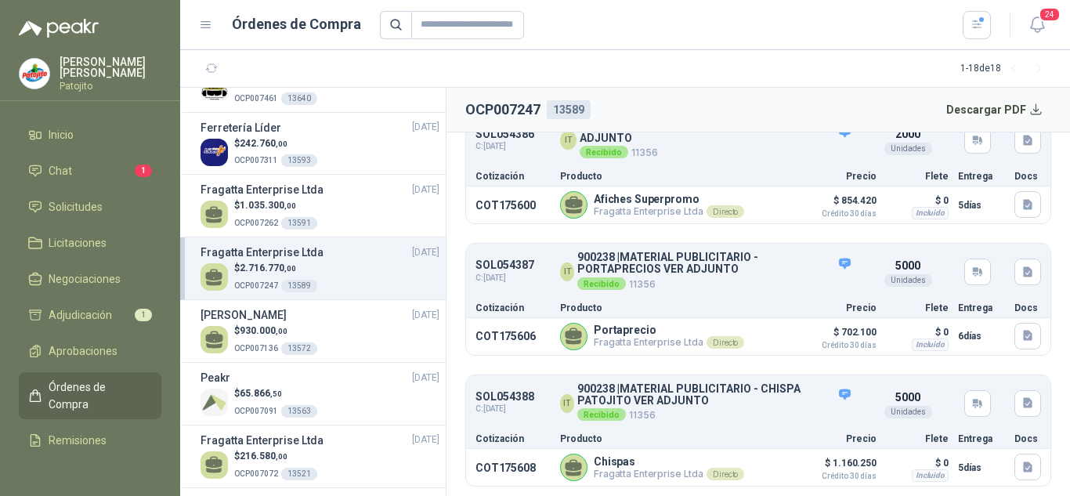
scroll to position [477, 0]
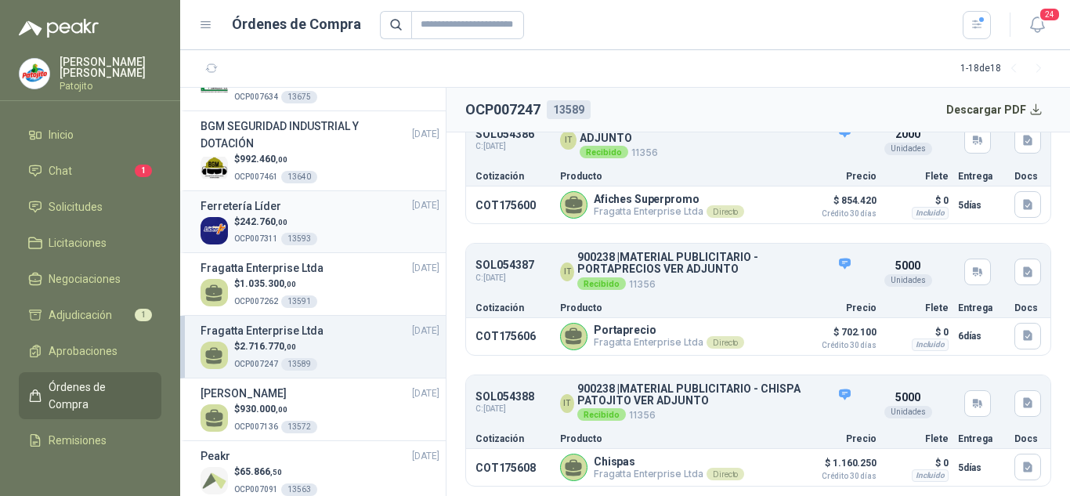
click at [363, 241] on div "$ 242.760 ,00 OCP007311 13593" at bounding box center [319, 231] width 239 height 32
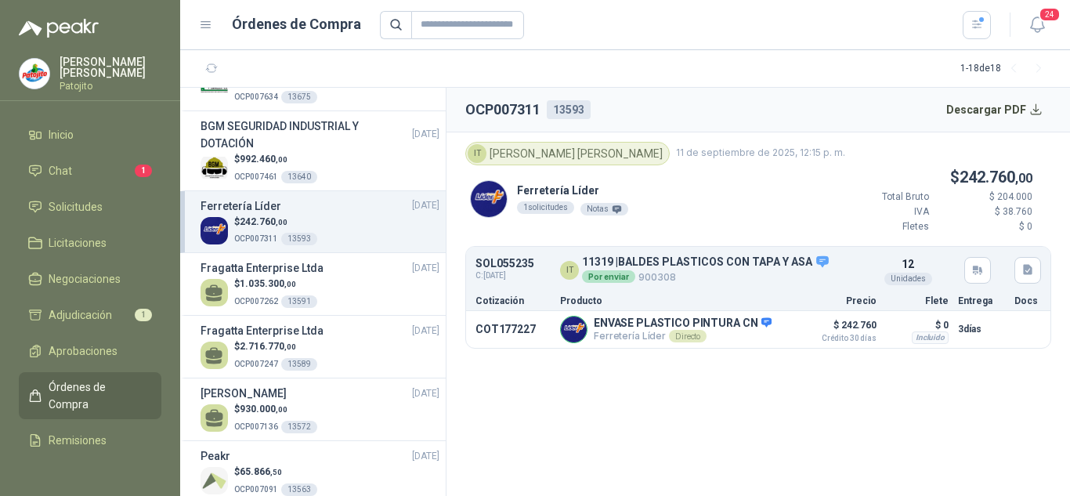
scroll to position [399, 0]
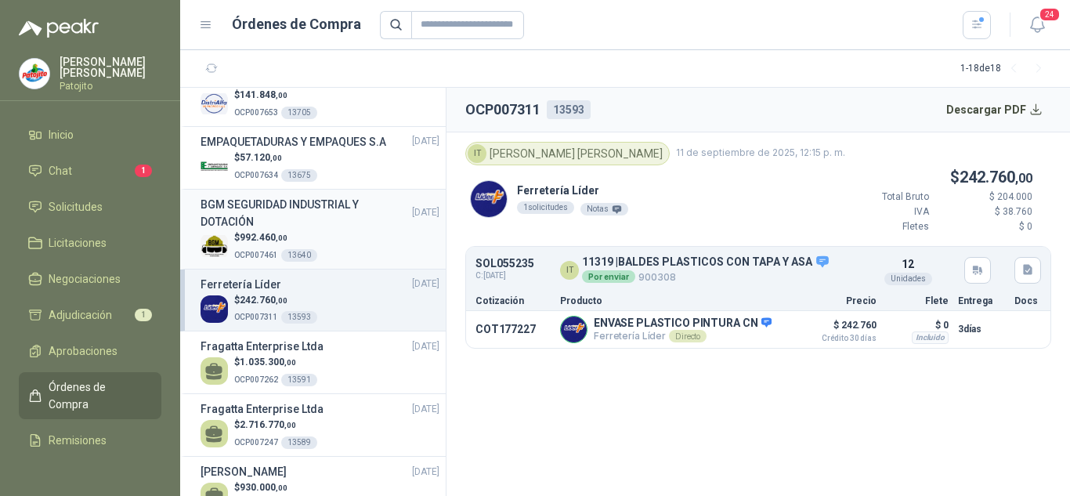
click at [355, 229] on h3 "BGM SEGURIDAD INDUSTRIAL Y DOTACIÓN" at bounding box center [305, 213] width 211 height 34
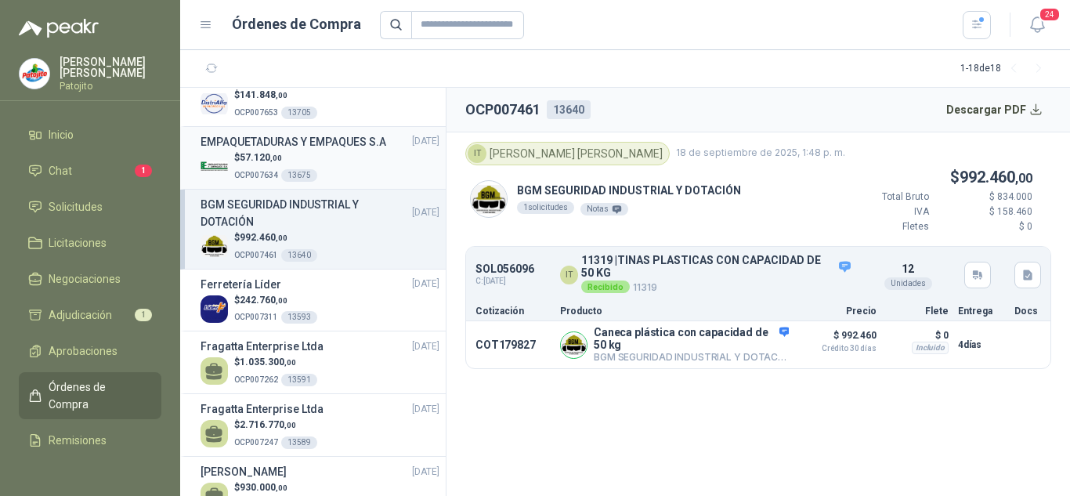
click at [346, 182] on div "$ 57.120 ,00 OCP007634 13675" at bounding box center [319, 166] width 239 height 32
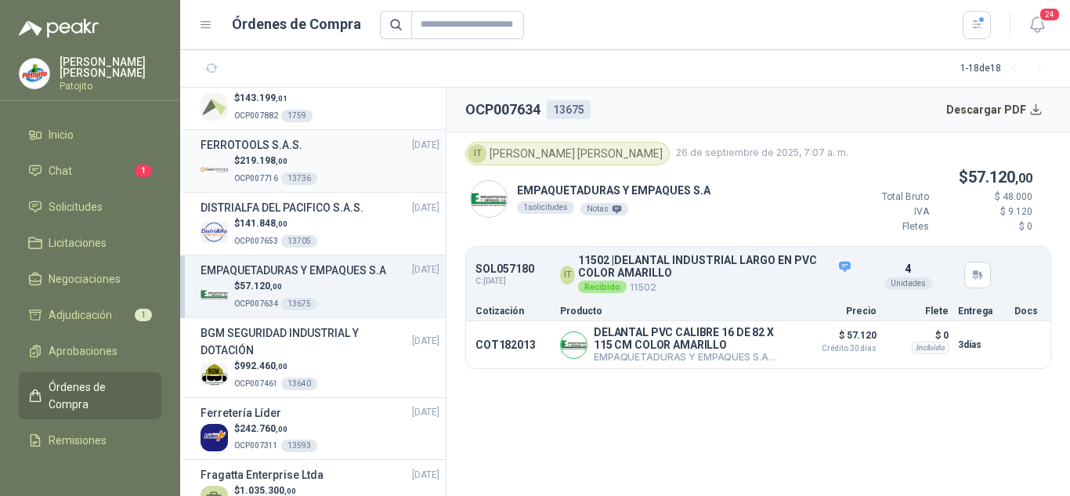
scroll to position [242, 0]
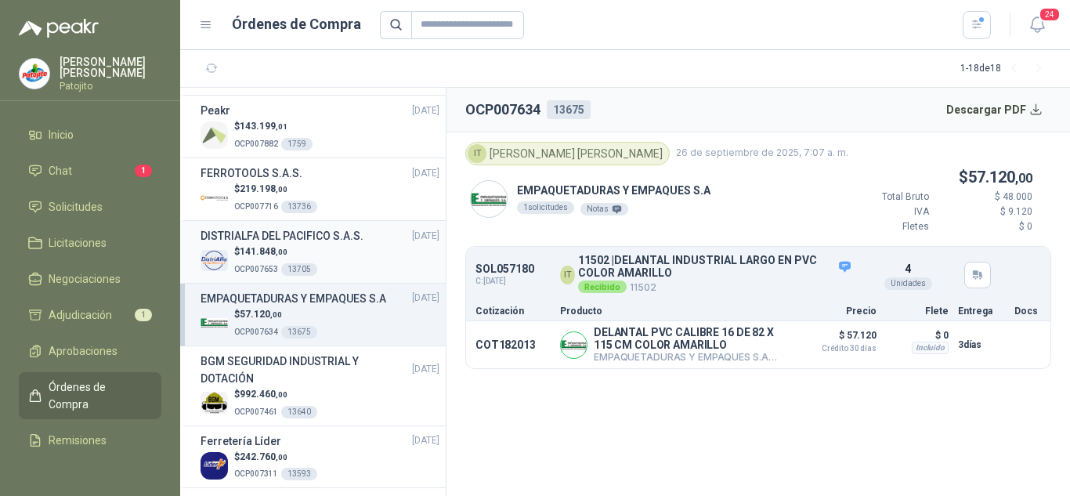
click at [359, 235] on h3 "DISTRIALFA DEL PACIFICO S.A.S." at bounding box center [281, 235] width 163 height 17
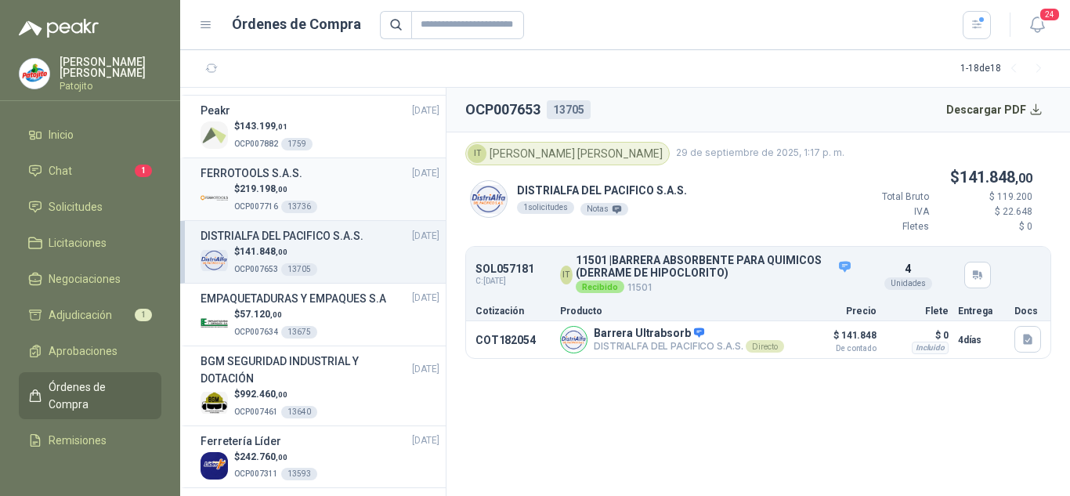
click at [348, 179] on div "FERROTOOLS S.A.S. [DATE]" at bounding box center [319, 172] width 239 height 17
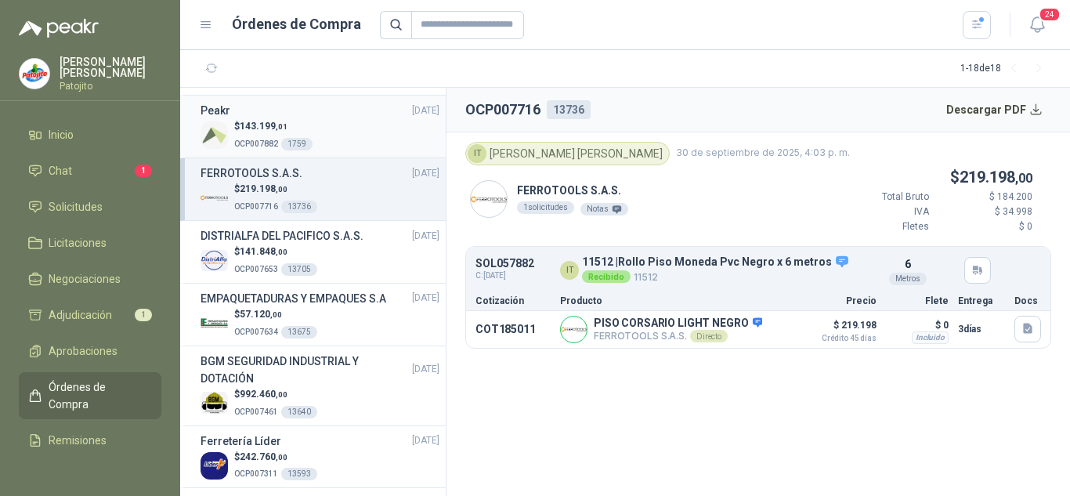
click at [334, 135] on div "$ 143.199 ,01 OCP007882 1759" at bounding box center [319, 135] width 239 height 32
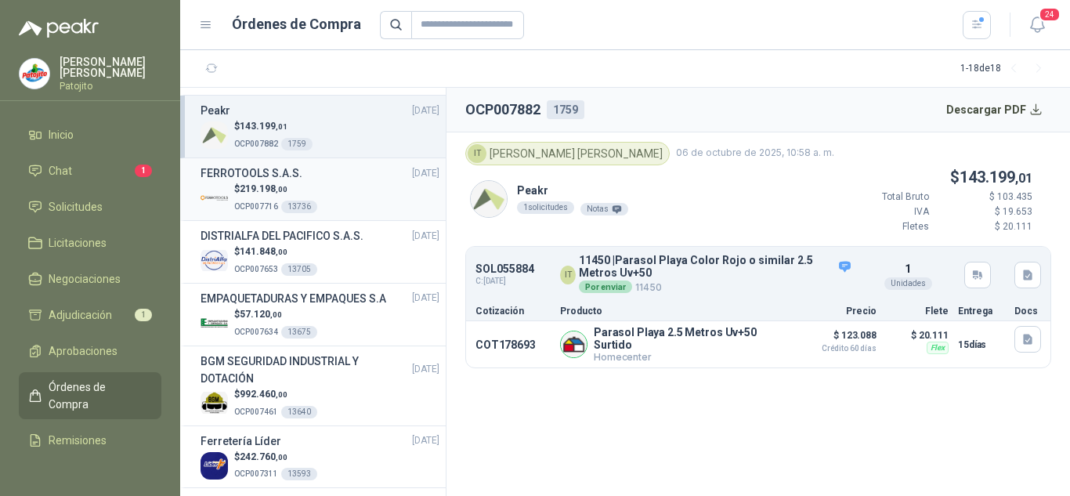
click at [343, 175] on div "FERROTOOLS S.A.S. [DATE]" at bounding box center [319, 172] width 239 height 17
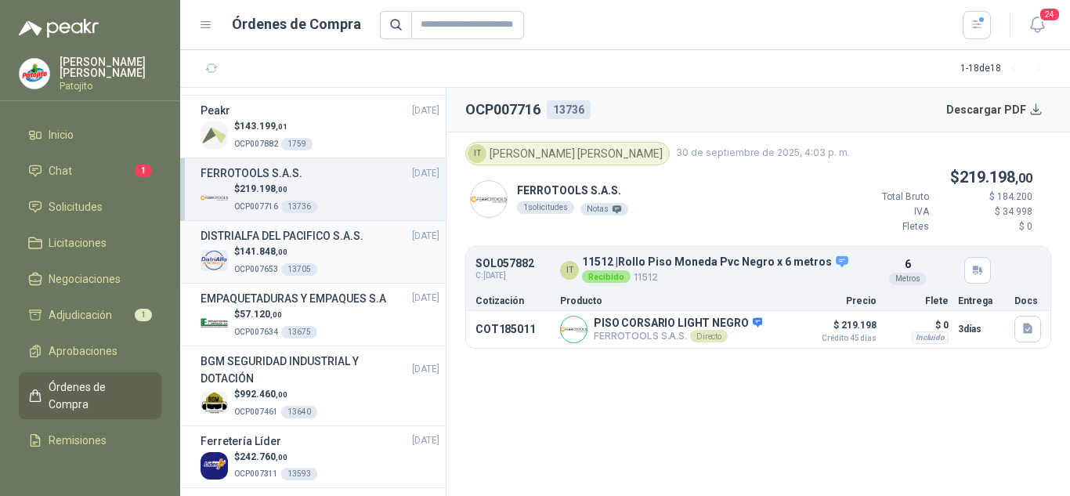
click at [348, 236] on h3 "DISTRIALFA DEL PACIFICO S.A.S." at bounding box center [281, 235] width 163 height 17
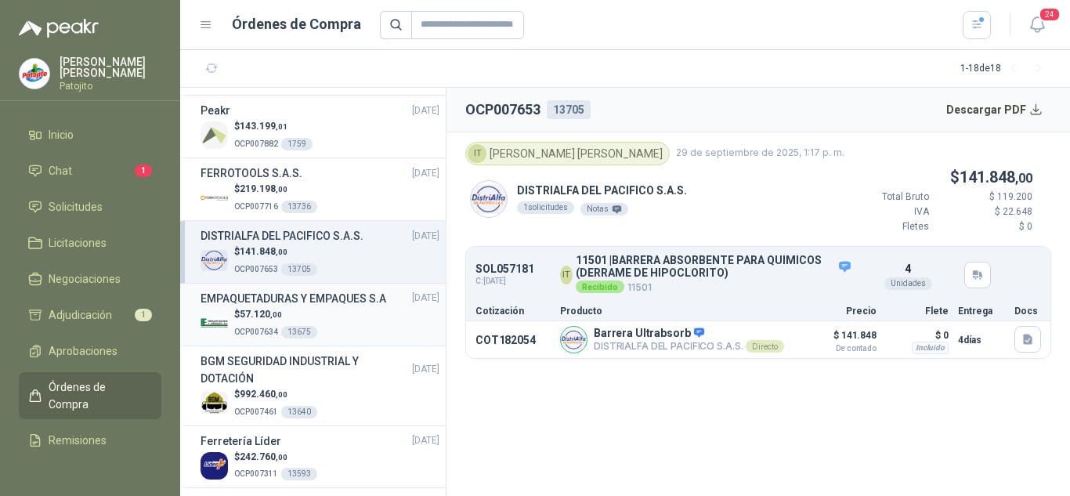
click at [344, 307] on h3 "EMPAQUETADURAS Y EMPAQUES S.A" at bounding box center [293, 298] width 186 height 17
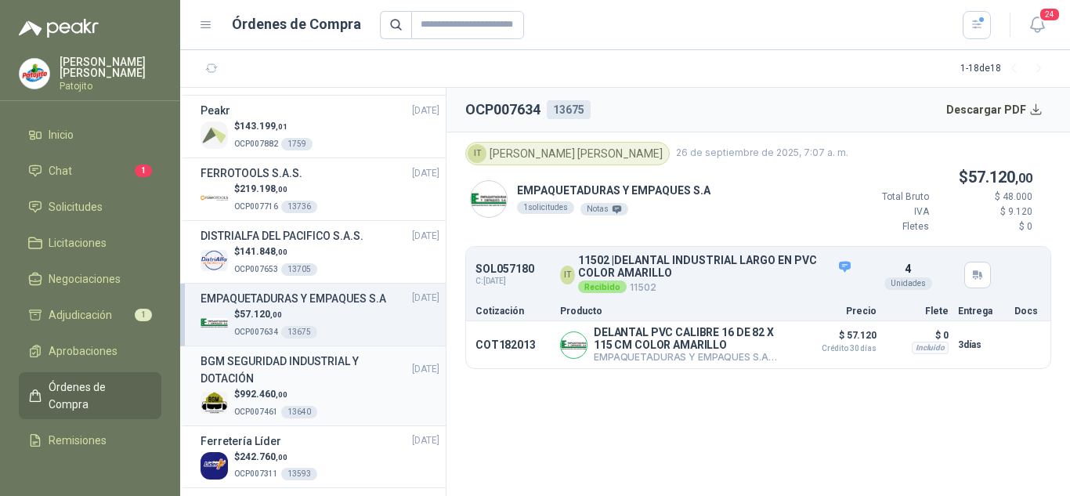
click at [319, 380] on h3 "BGM SEGURIDAD INDUSTRIAL Y DOTACIÓN" at bounding box center [305, 369] width 211 height 34
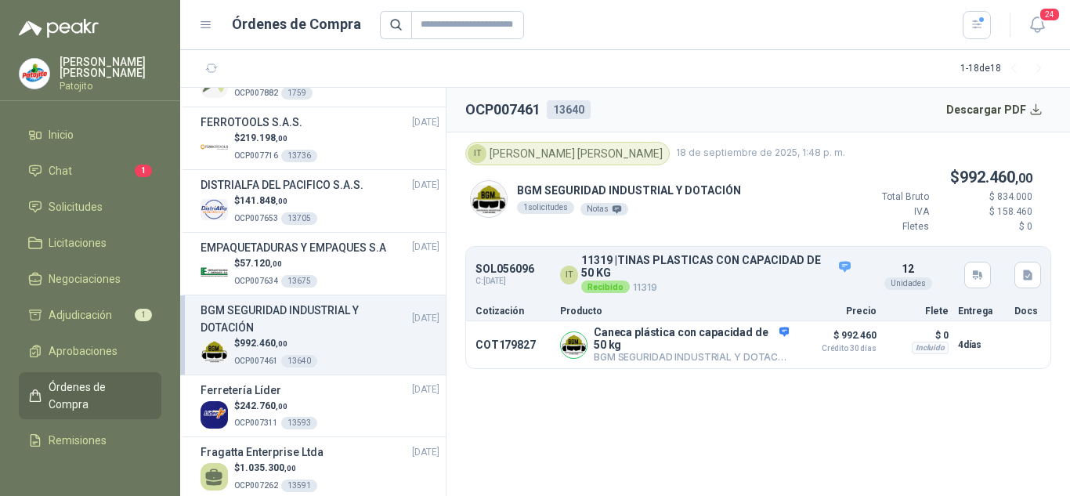
scroll to position [320, 0]
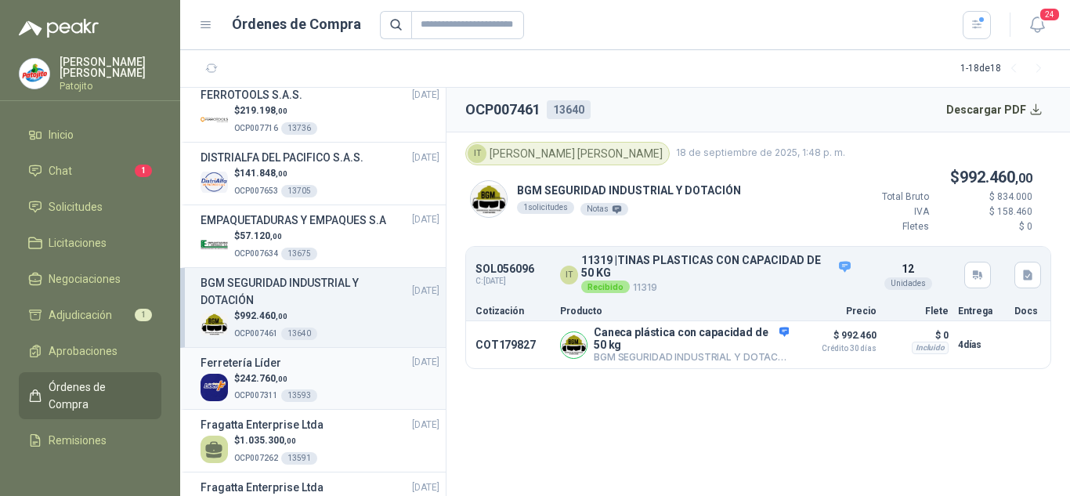
click at [319, 371] on div "Ferretería Líder [DATE]" at bounding box center [319, 362] width 239 height 17
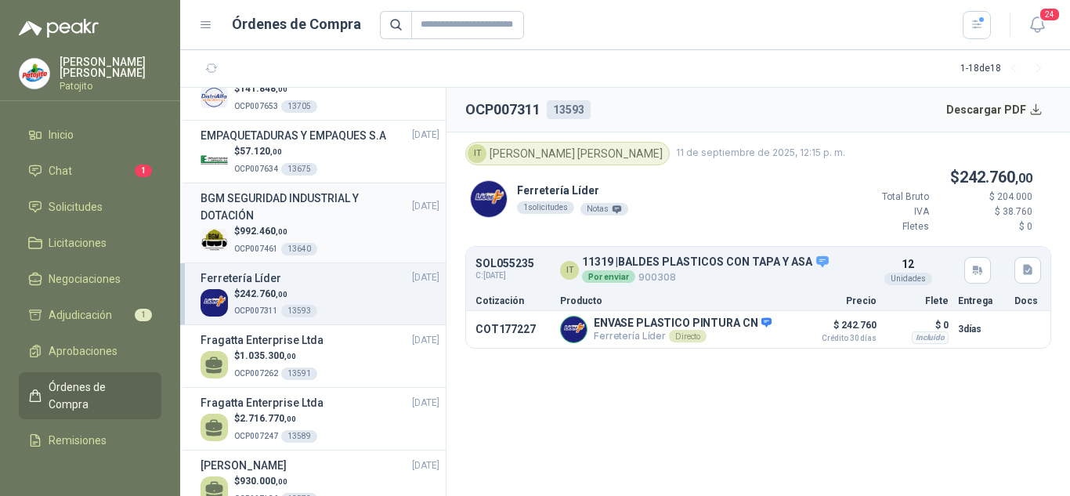
scroll to position [477, 0]
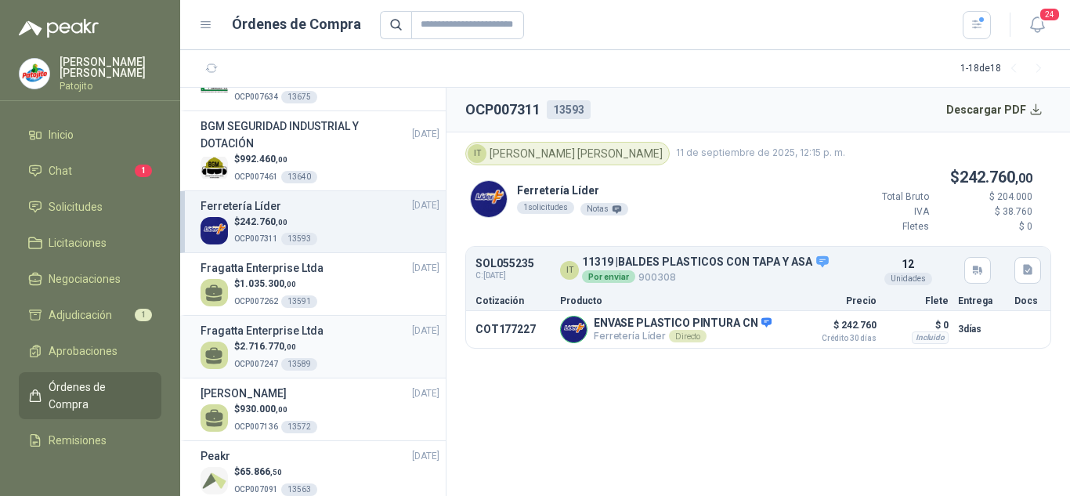
click at [324, 339] on div "Fragatta Enterprise Ltda [DATE]" at bounding box center [319, 330] width 239 height 17
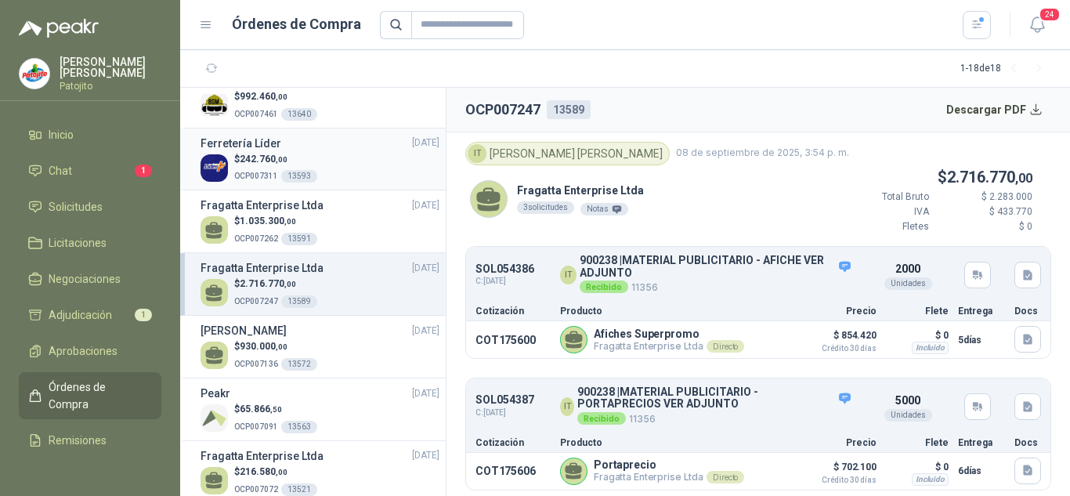
scroll to position [633, 0]
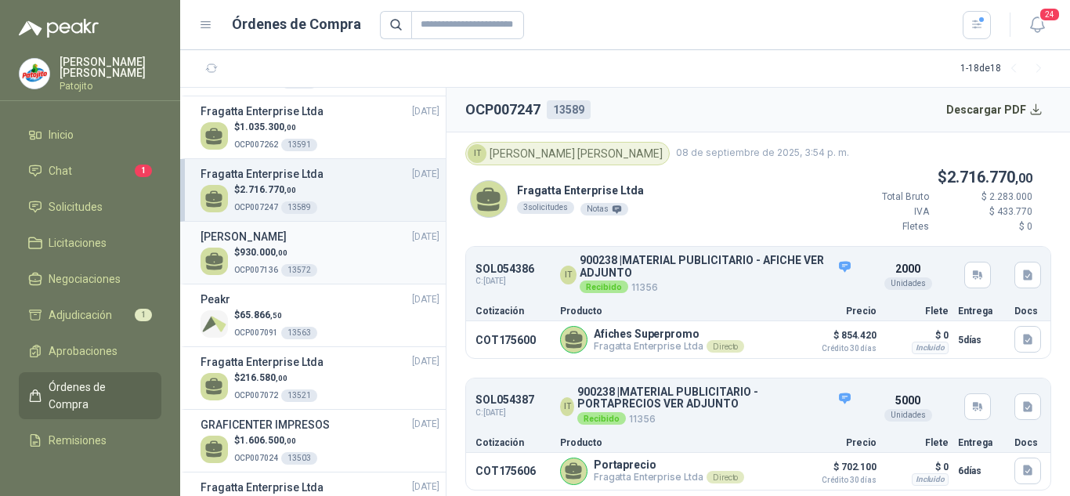
click at [330, 272] on div "$ 930.000 ,00 OCP007136 13572" at bounding box center [319, 261] width 239 height 32
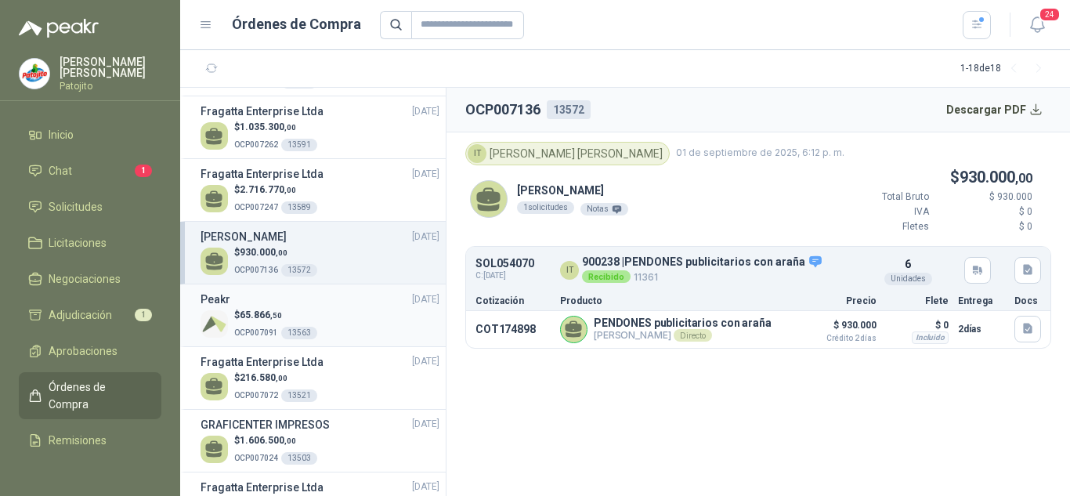
click at [327, 308] on div "Peakr [DATE]" at bounding box center [319, 298] width 239 height 17
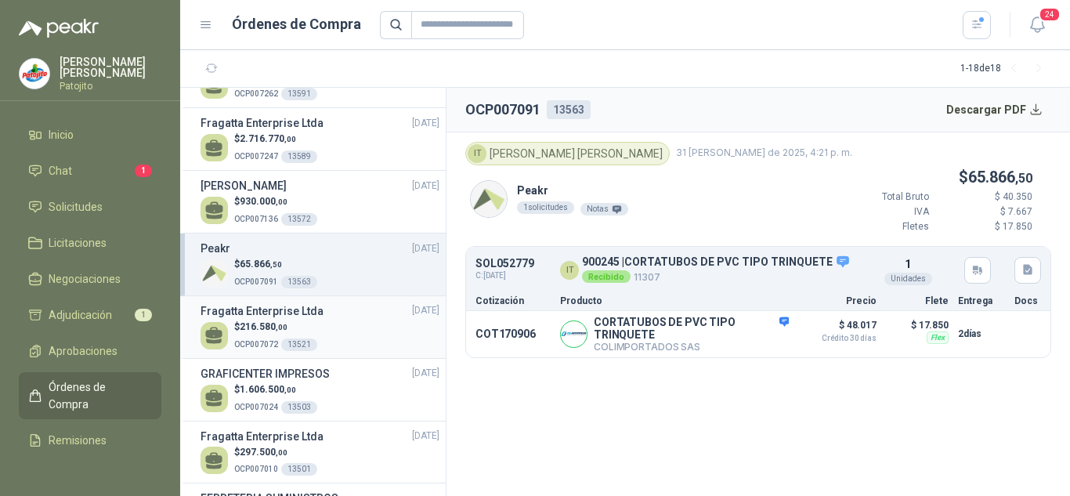
scroll to position [712, 0]
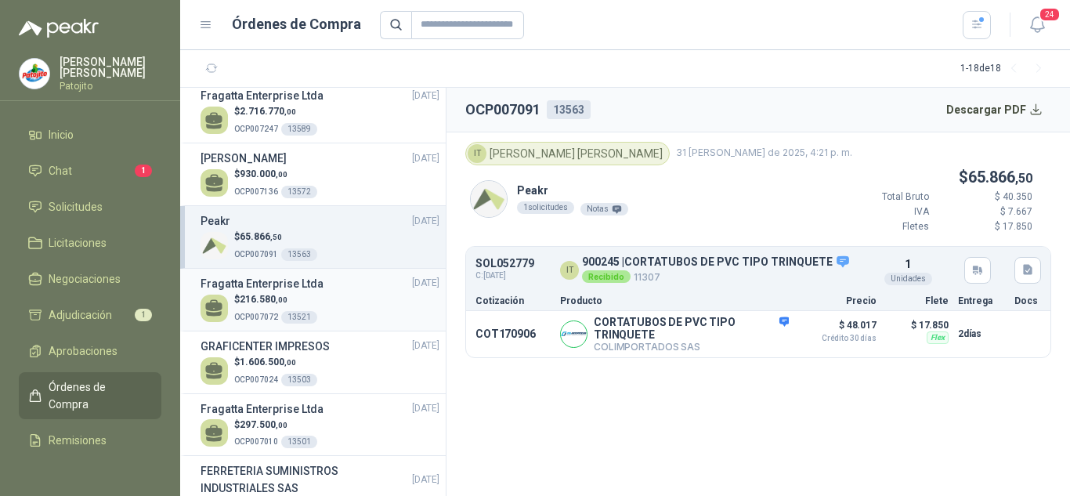
click at [332, 311] on div "$ 216.580 ,00 OCP007072 13521" at bounding box center [319, 308] width 239 height 32
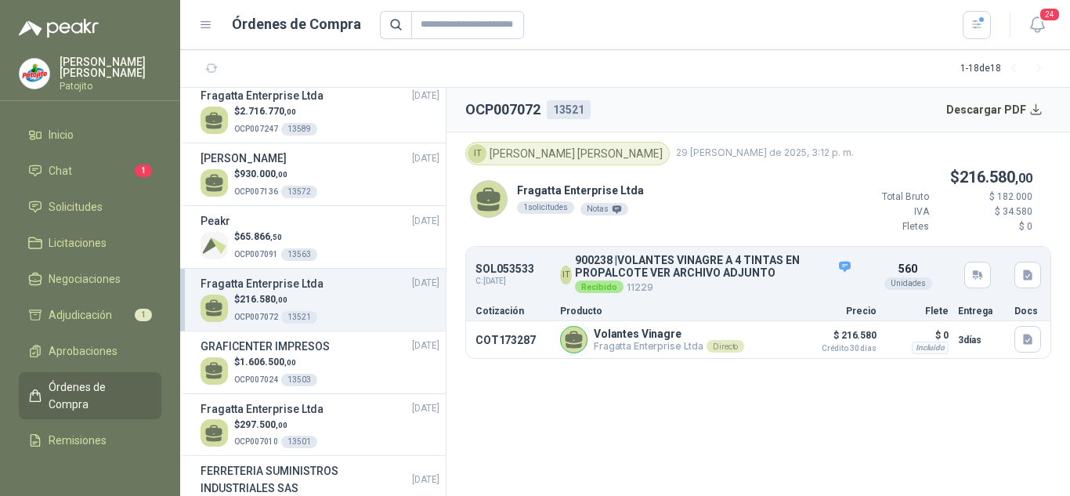
scroll to position [790, 0]
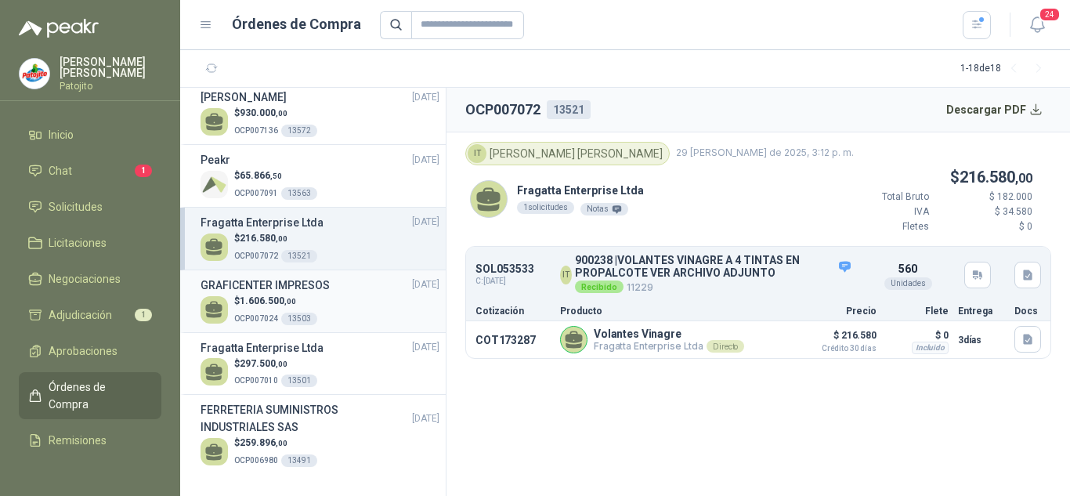
click at [334, 295] on div "$ 1.606.500 ,00 OCP007024 13503" at bounding box center [319, 310] width 239 height 32
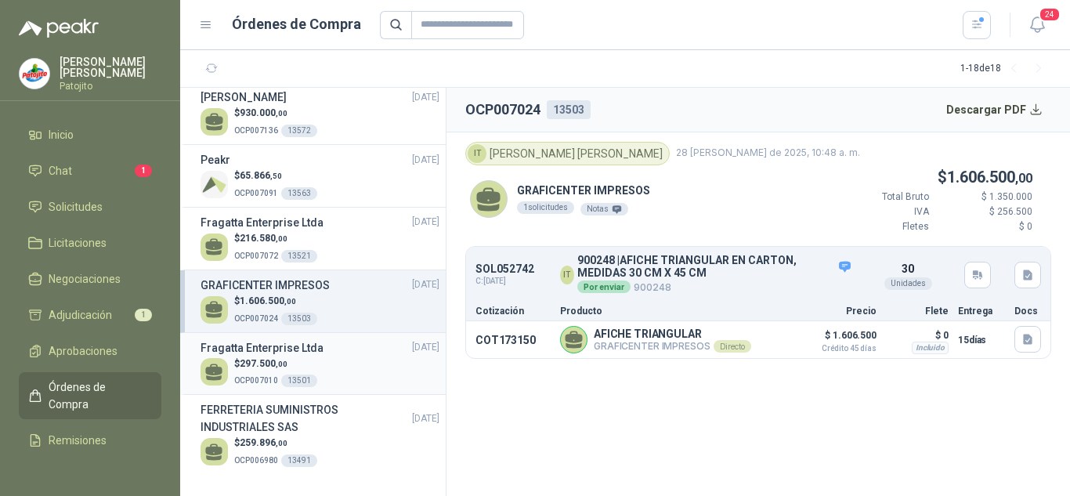
click at [334, 344] on div "Fragatta Enterprise Ltda [DATE]" at bounding box center [319, 347] width 239 height 17
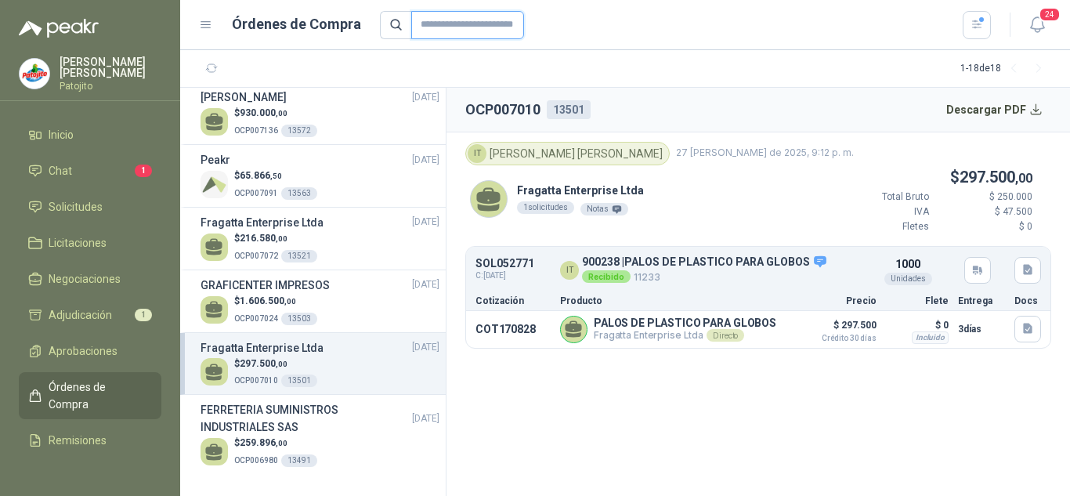
click at [455, 23] on input "text" at bounding box center [467, 25] width 113 height 28
type input "******"
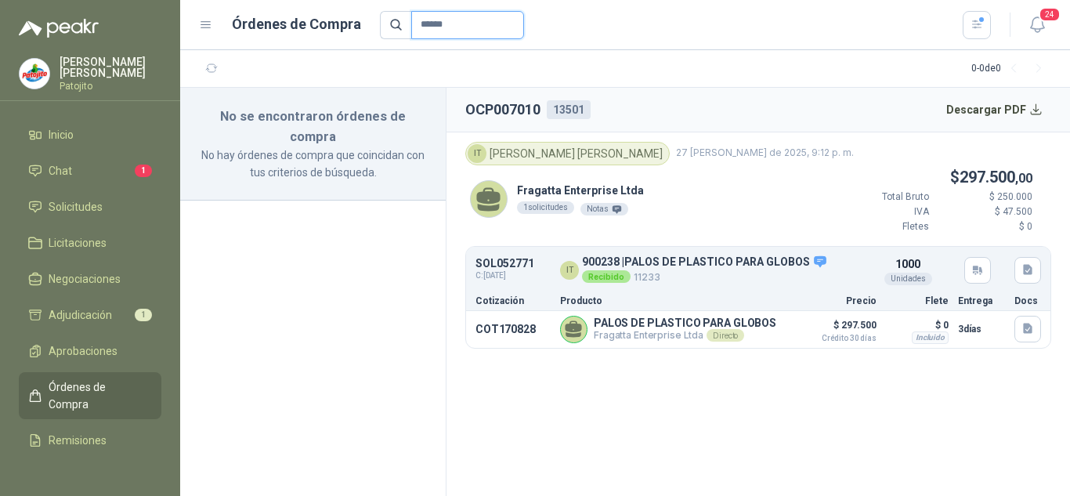
drag, startPoint x: 466, startPoint y: 19, endPoint x: 399, endPoint y: 14, distance: 67.5
click at [399, 14] on span "******" at bounding box center [452, 25] width 145 height 28
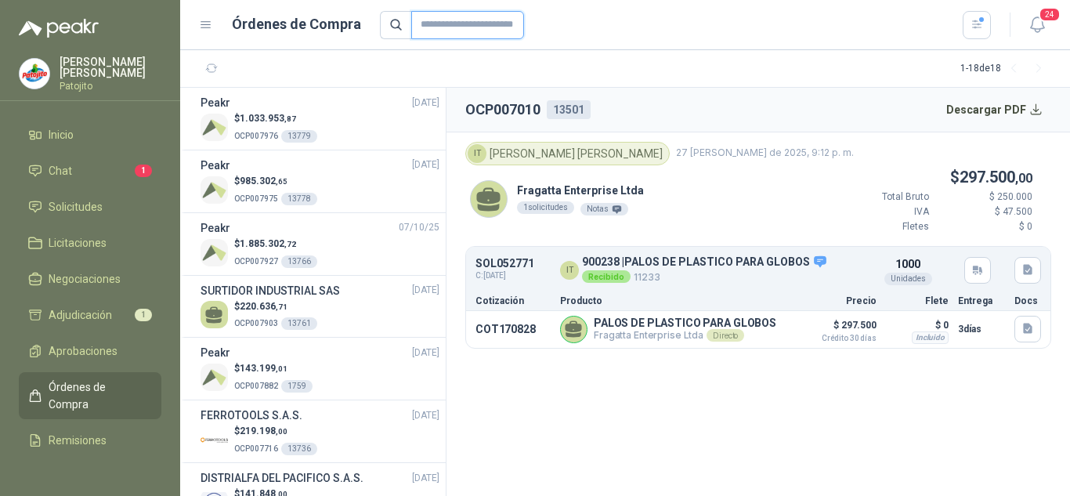
click at [445, 34] on input "text" at bounding box center [467, 25] width 113 height 28
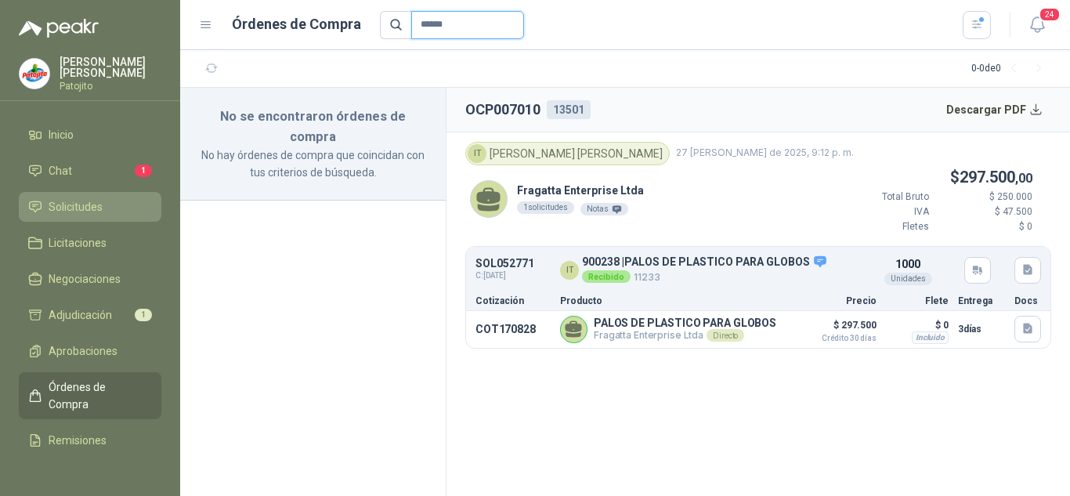
type input "******"
click at [79, 205] on span "Solicitudes" at bounding box center [76, 206] width 54 height 17
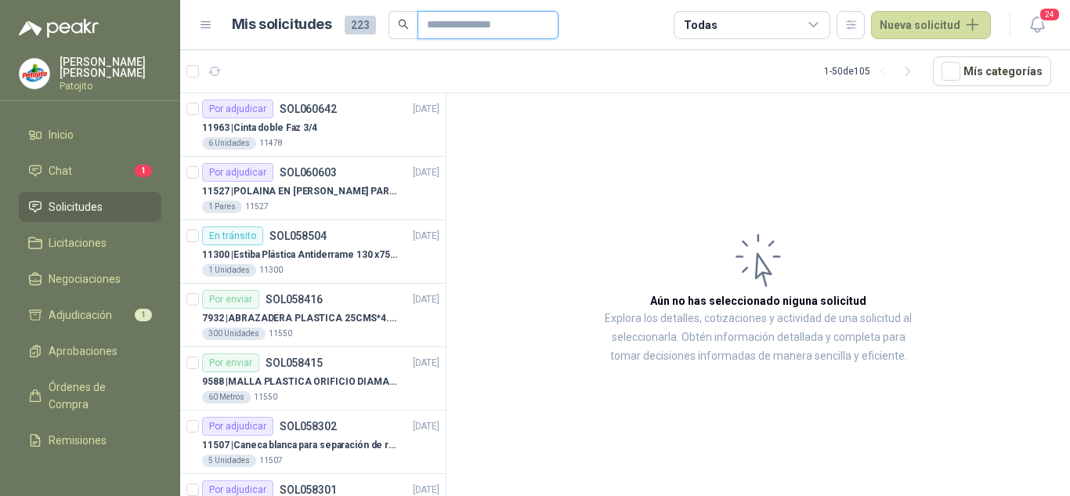
click at [471, 23] on input "text" at bounding box center [482, 25] width 110 height 27
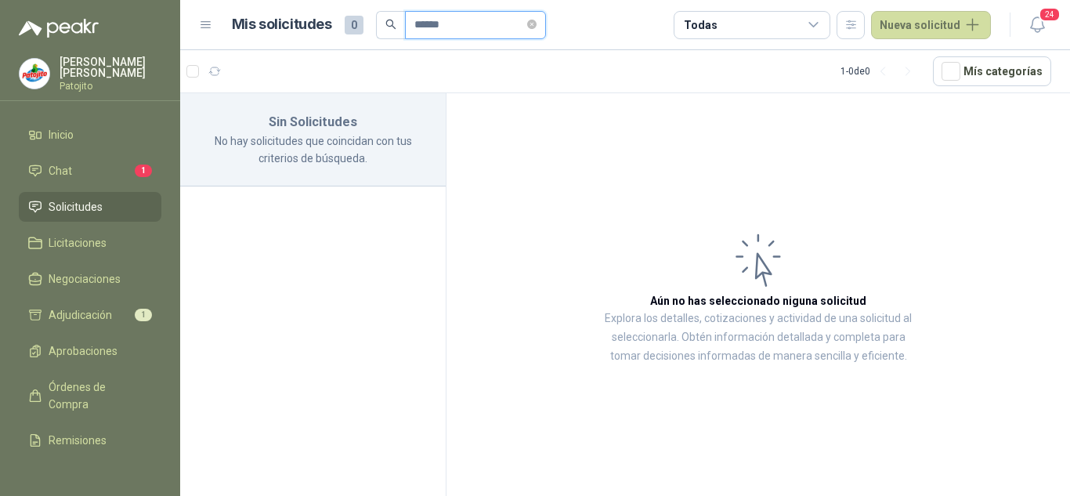
type input "******"
click at [543, 81] on article "1 - 0 de 0 [PERSON_NAME]" at bounding box center [624, 71] width 889 height 42
click at [535, 31] on span at bounding box center [531, 24] width 9 height 15
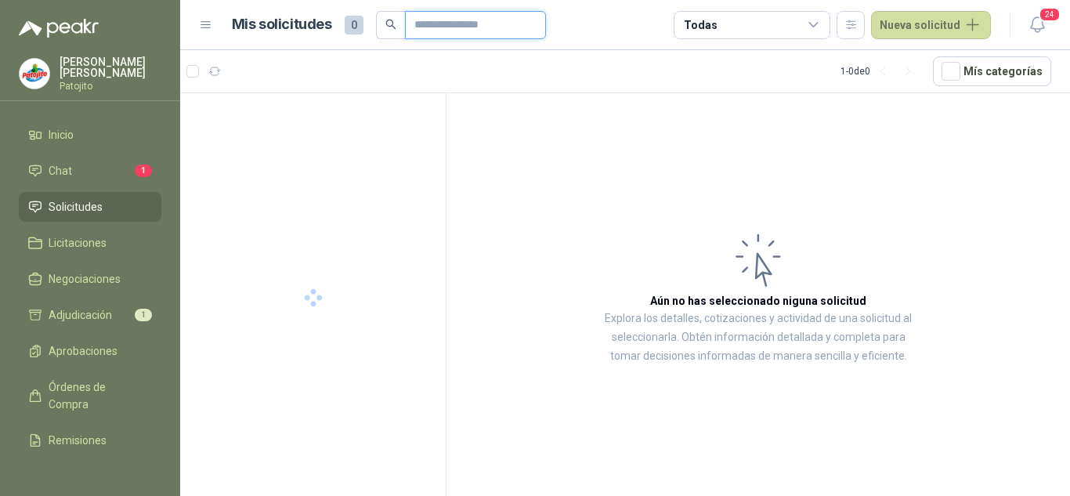
click at [520, 23] on input "text" at bounding box center [469, 25] width 110 height 27
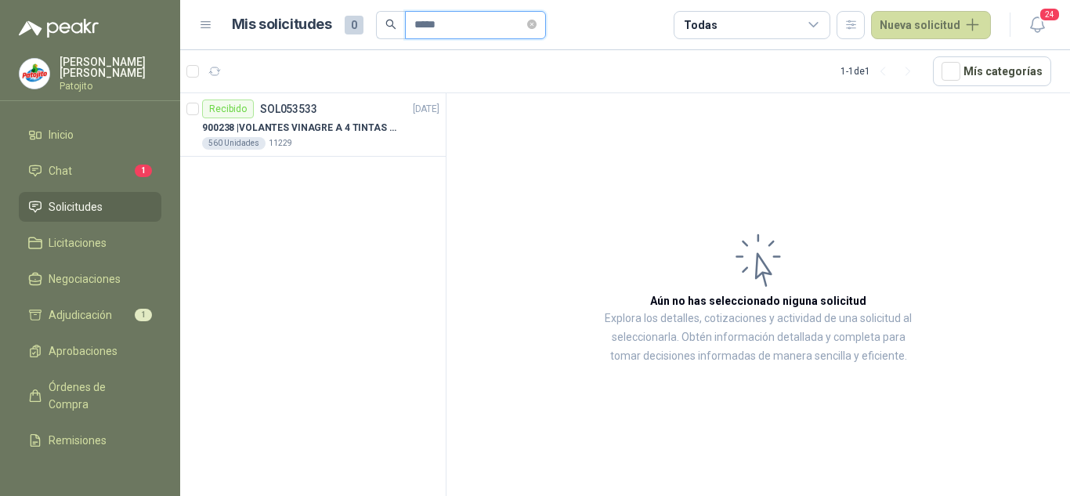
type input "******"
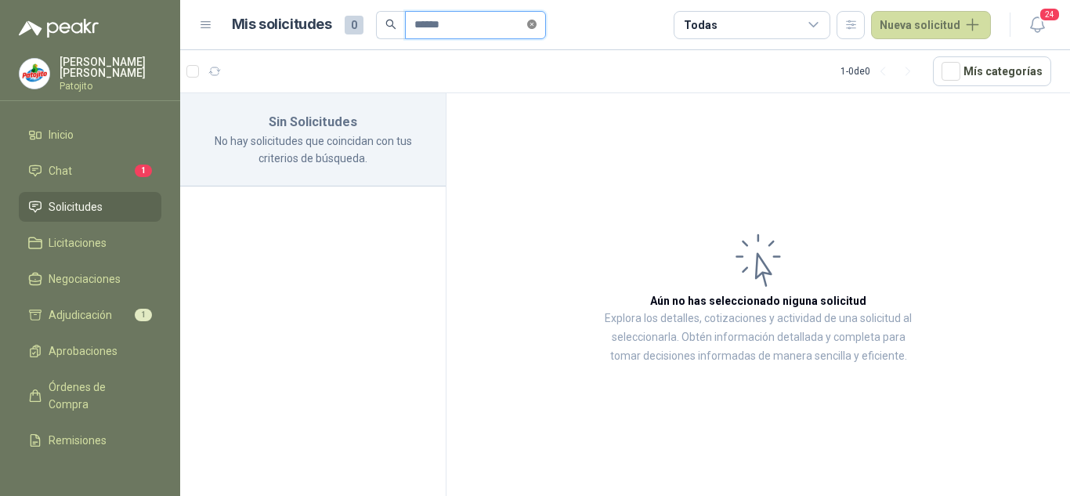
click at [536, 27] on icon "close-circle" at bounding box center [531, 24] width 9 height 9
